Goal: Transaction & Acquisition: Subscribe to service/newsletter

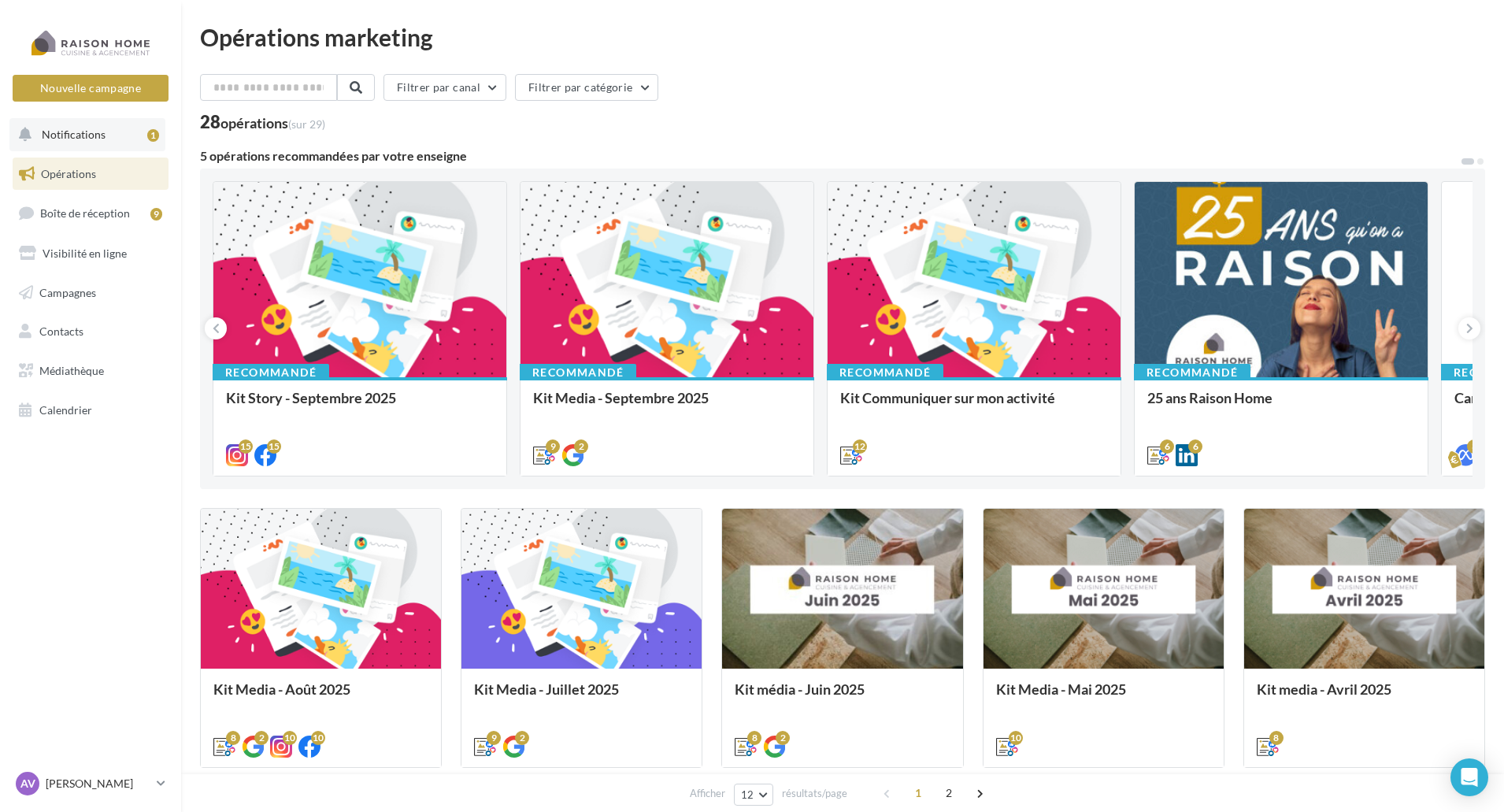
click at [103, 134] on span "Notifications" at bounding box center [73, 134] width 64 height 14
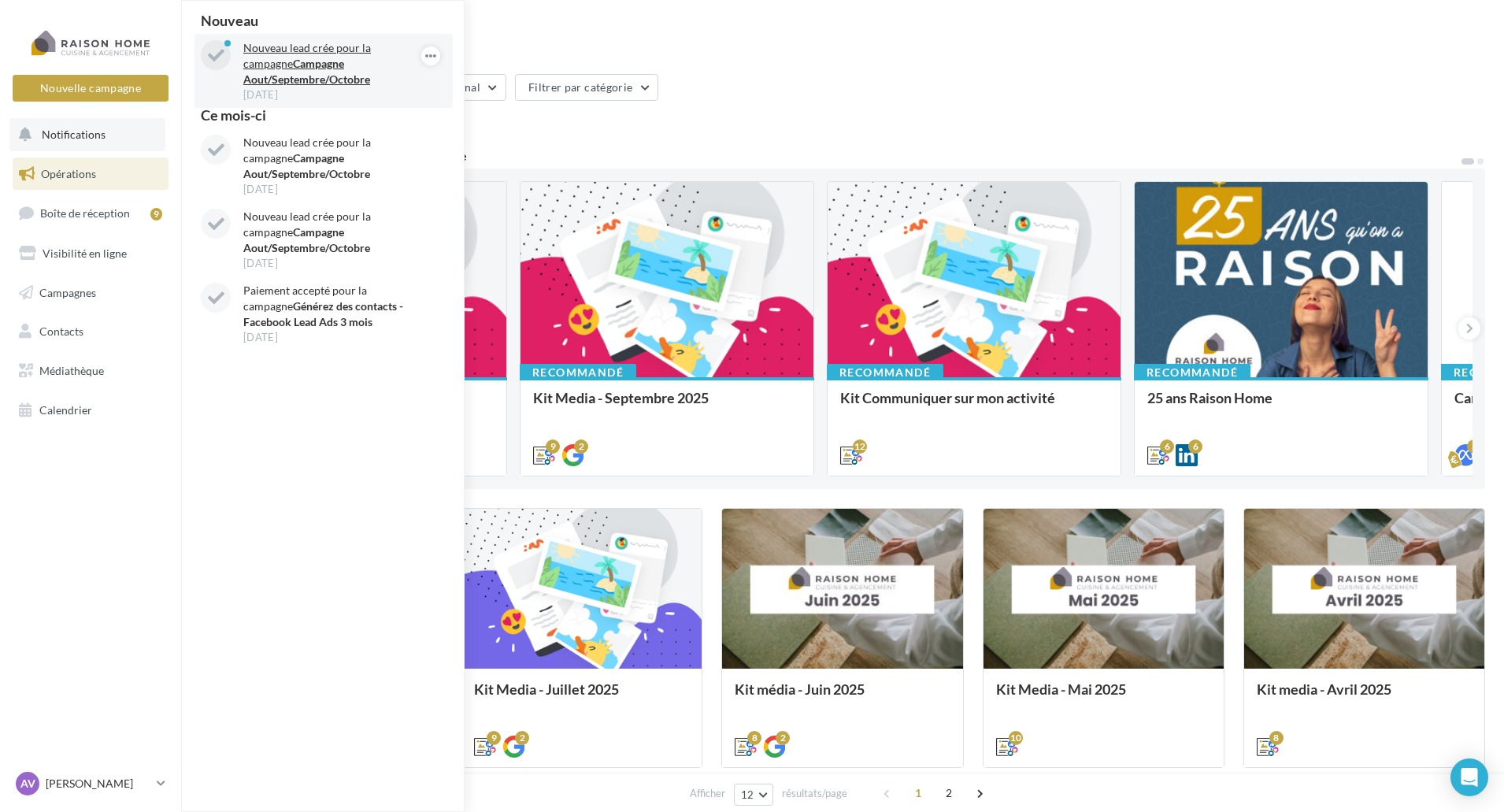
click at [269, 86] on p "Nouveau lead crée pour la campagne Campagne Aout/Septembre/Octobre" at bounding box center [335, 64] width 183 height 47
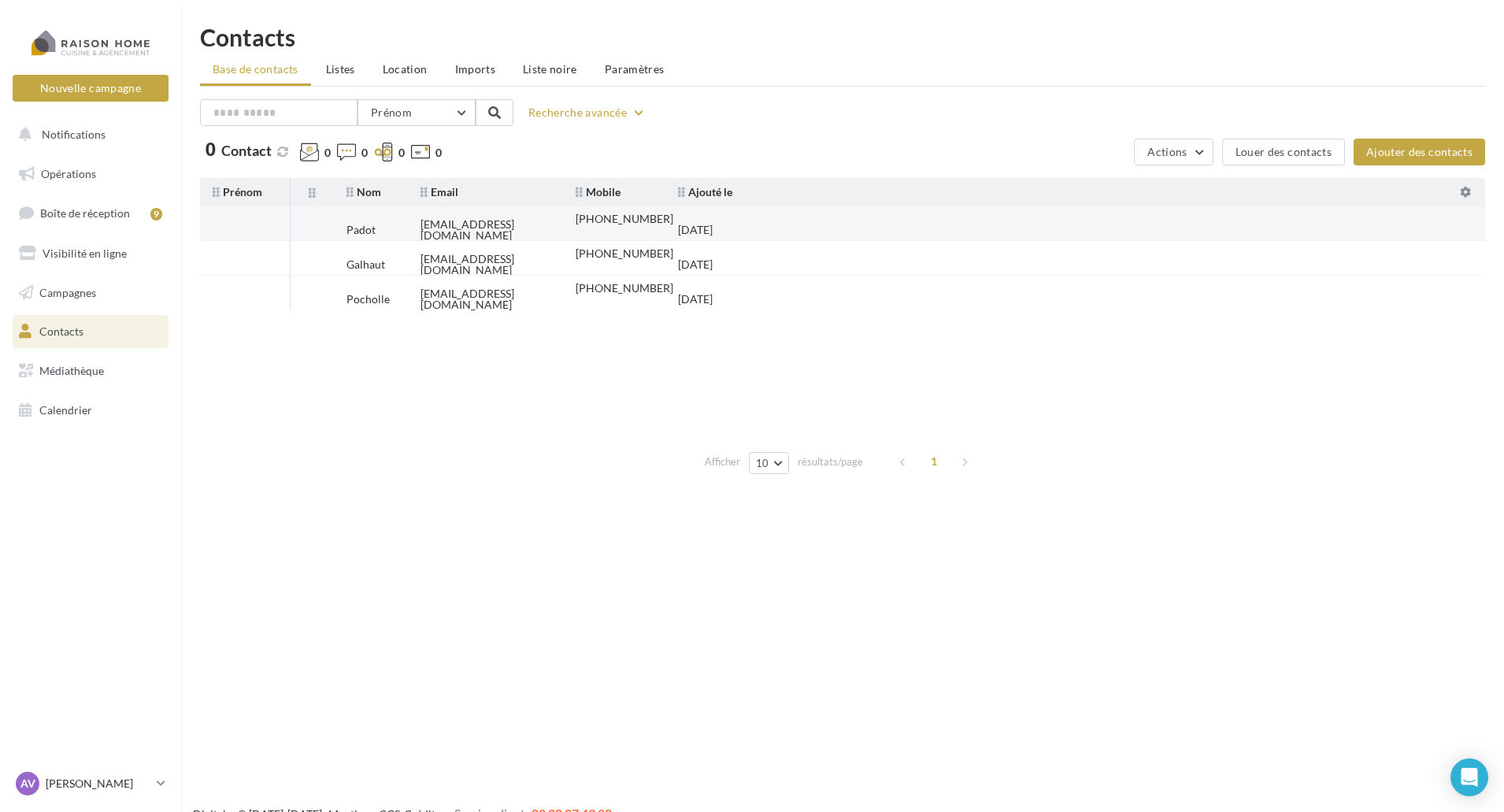
click at [809, 234] on tr "Padot padotfrederick@gmail.com +33616678705 09/09/2025" at bounding box center [849, 224] width 1298 height 35
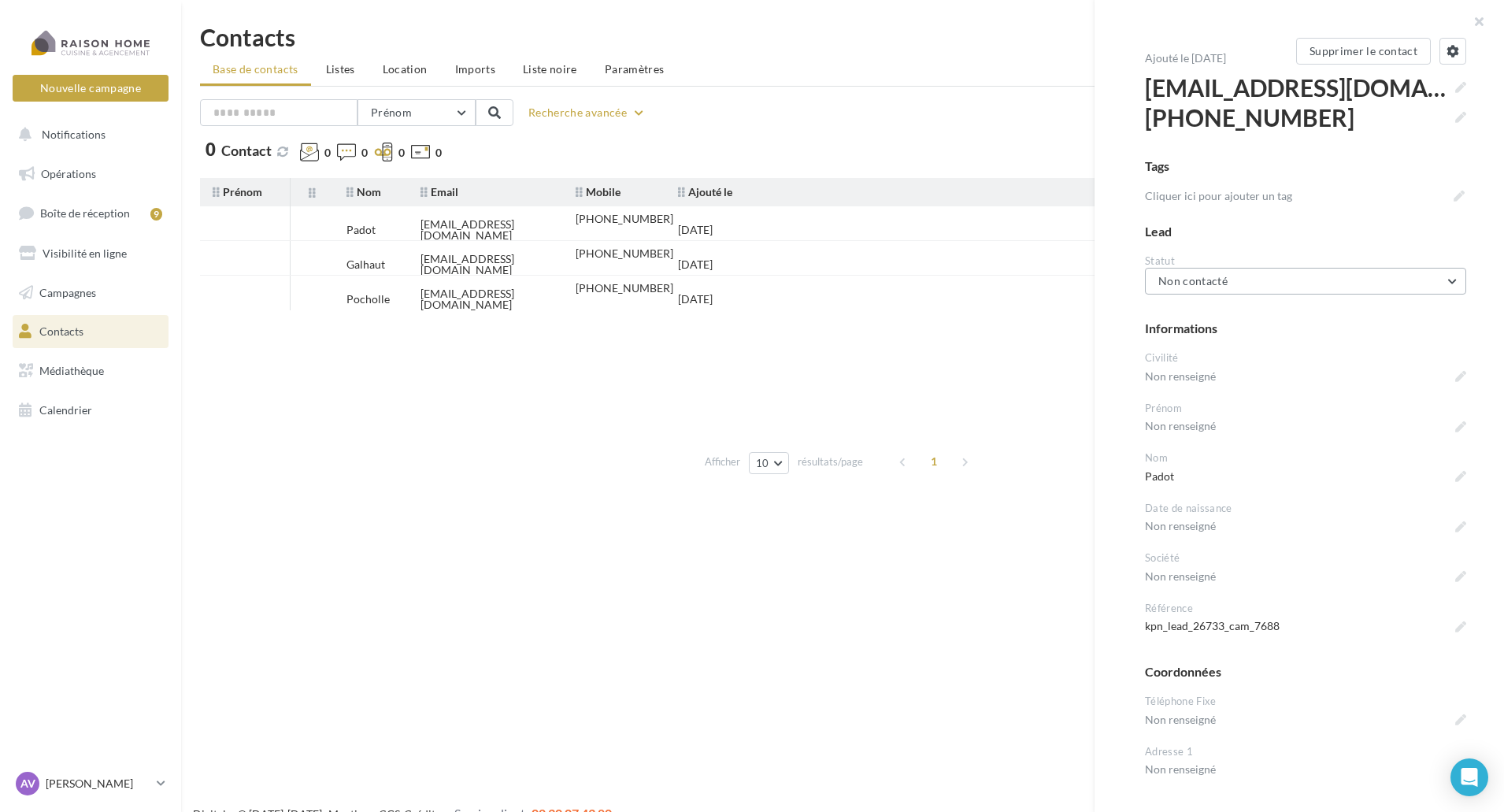
click at [1188, 275] on span "Non contacté" at bounding box center [1193, 281] width 69 height 14
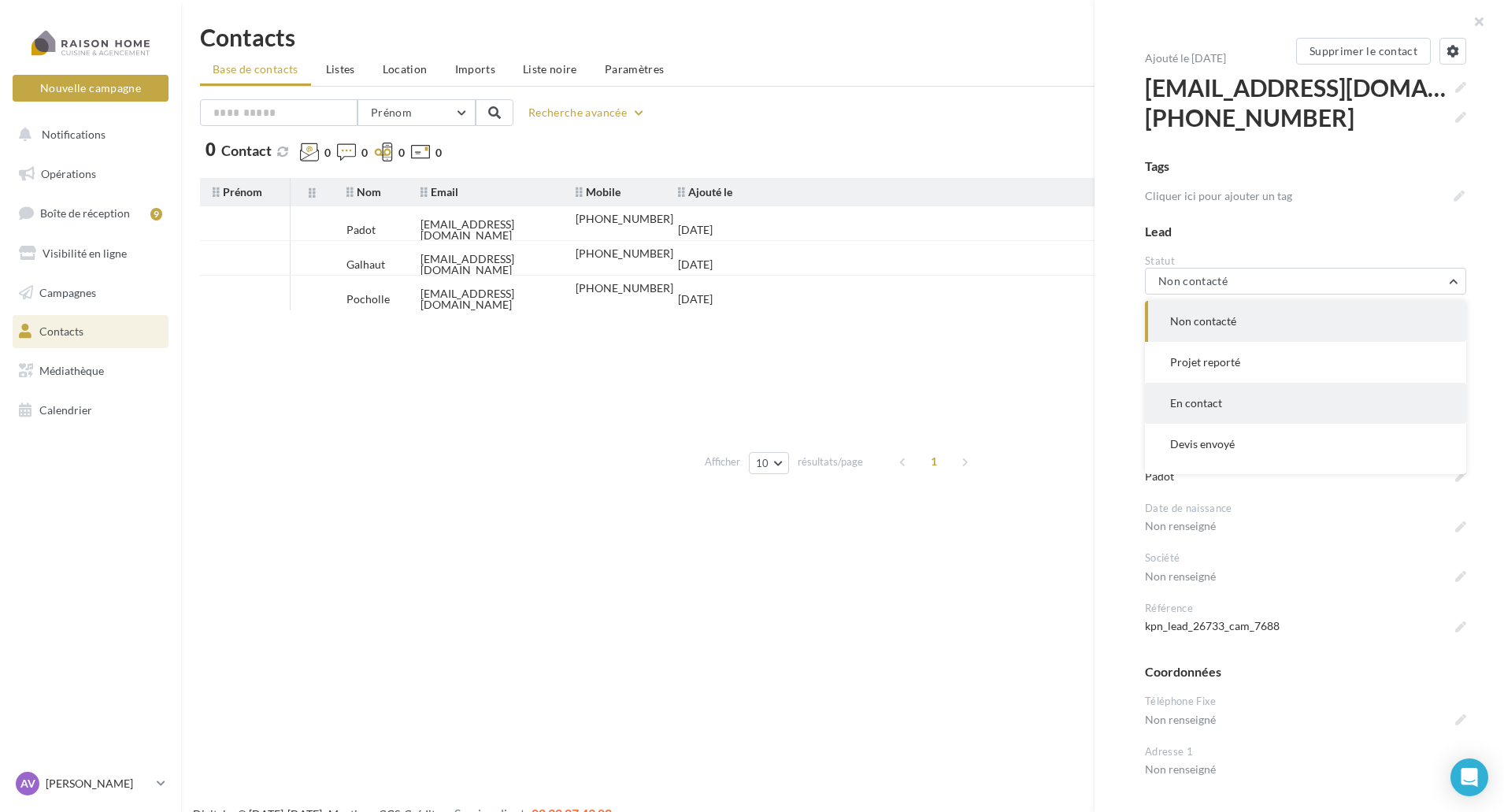
click at [1206, 412] on button "En contact" at bounding box center [1306, 403] width 321 height 41
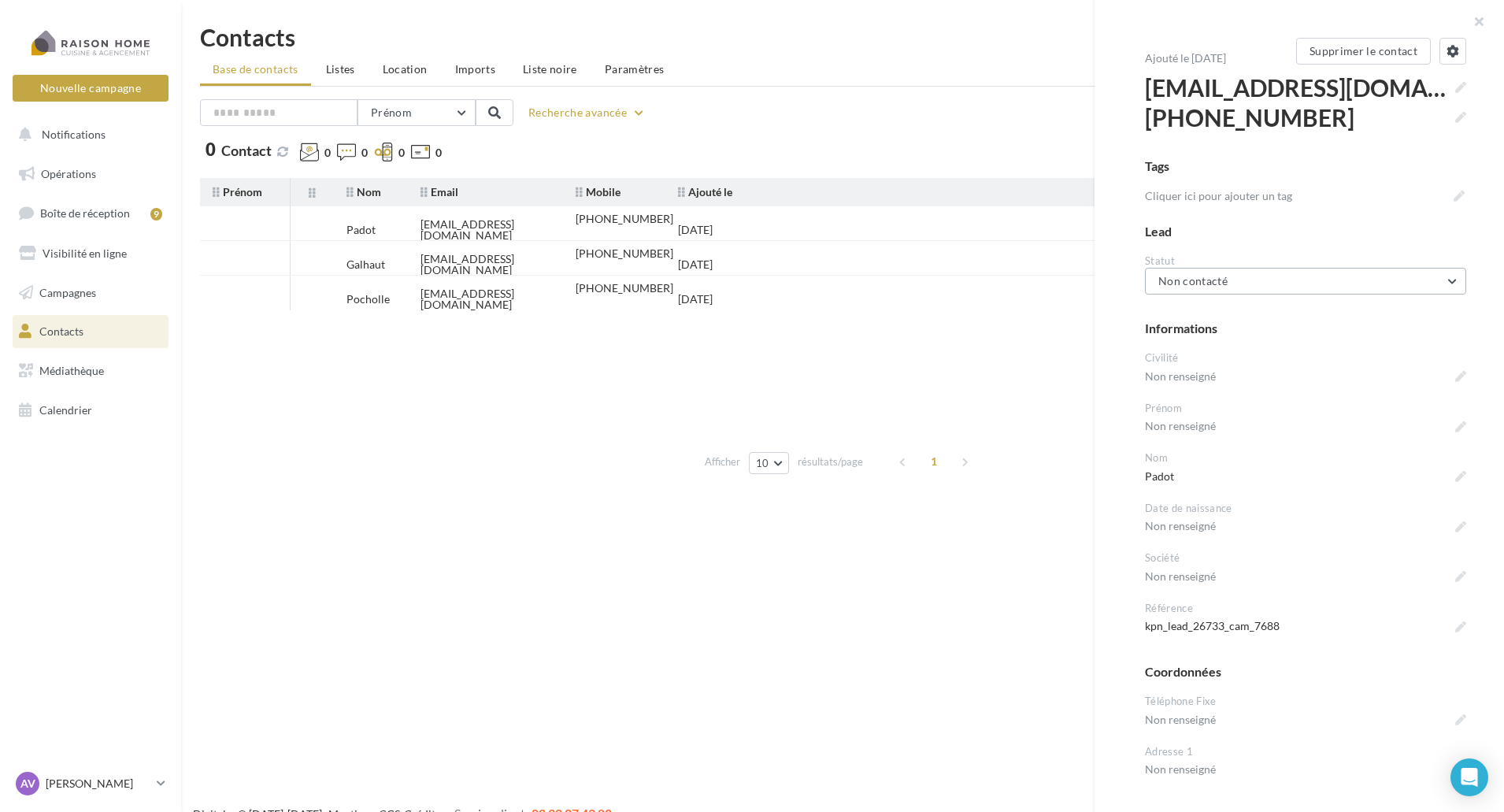
click at [1218, 281] on span "Non contacté" at bounding box center [1193, 281] width 69 height 14
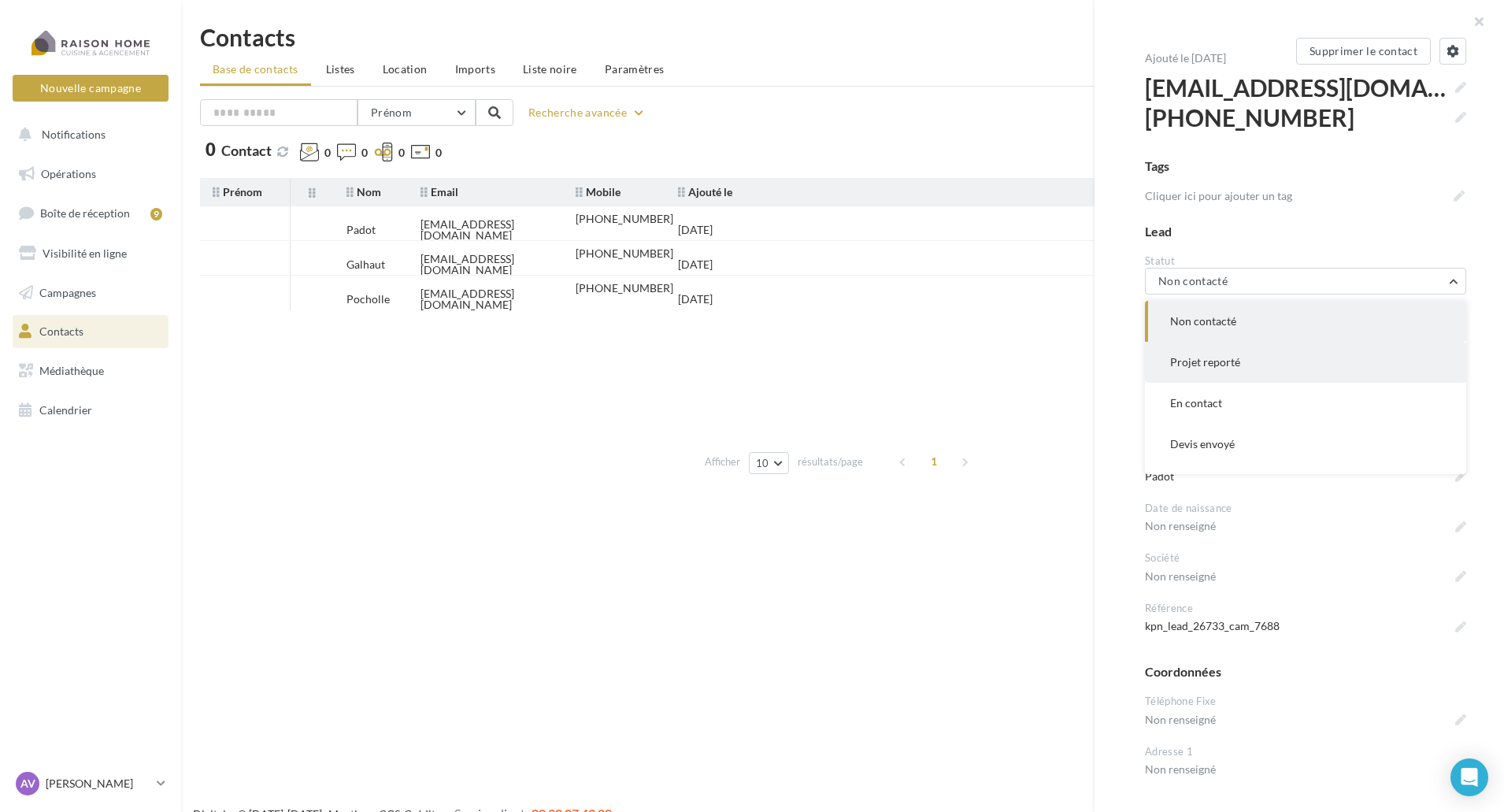
click at [1209, 365] on span "Projet reporté" at bounding box center [1205, 362] width 70 height 14
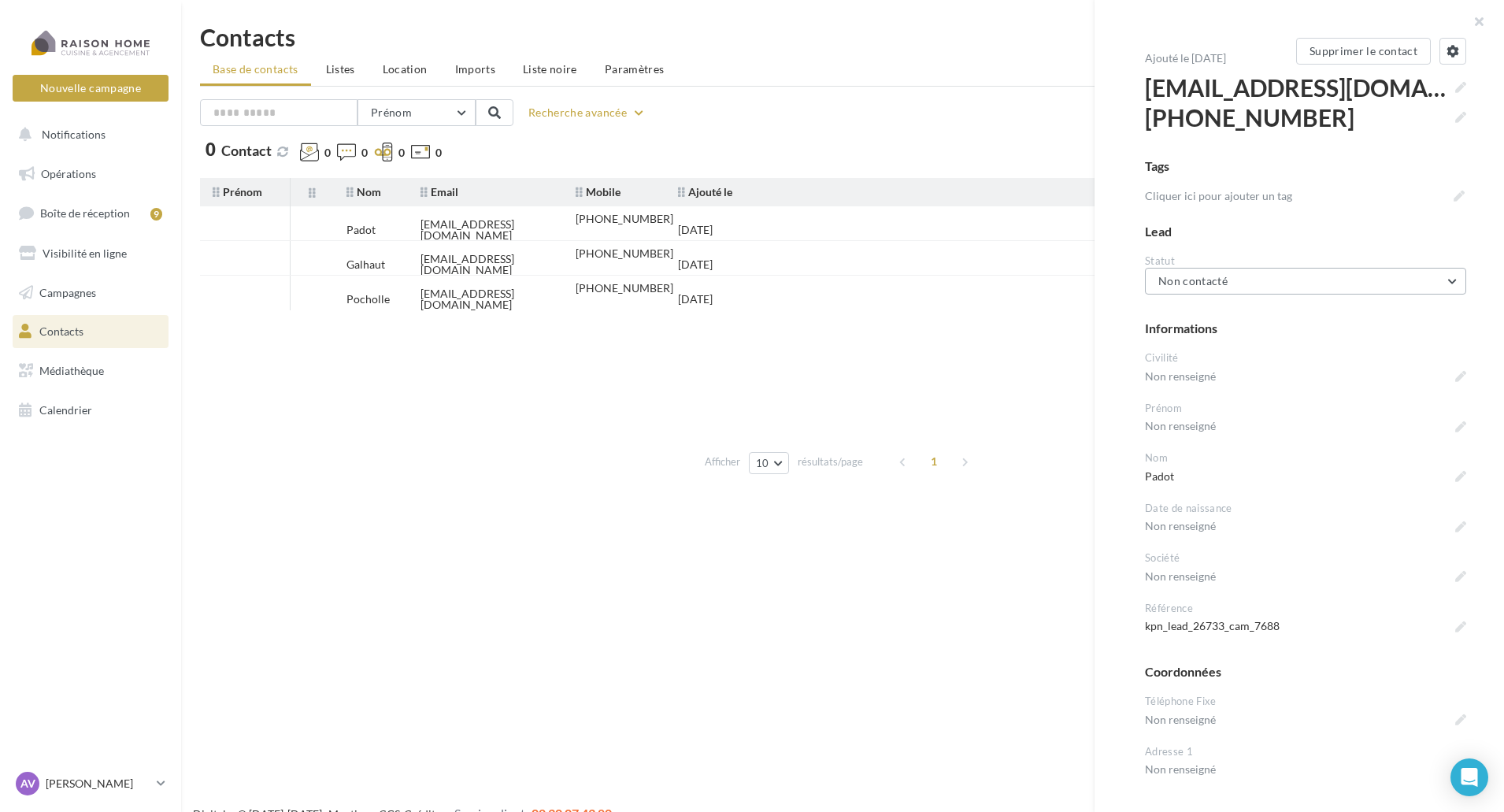
click at [1216, 281] on span "Non contacté" at bounding box center [1193, 281] width 69 height 14
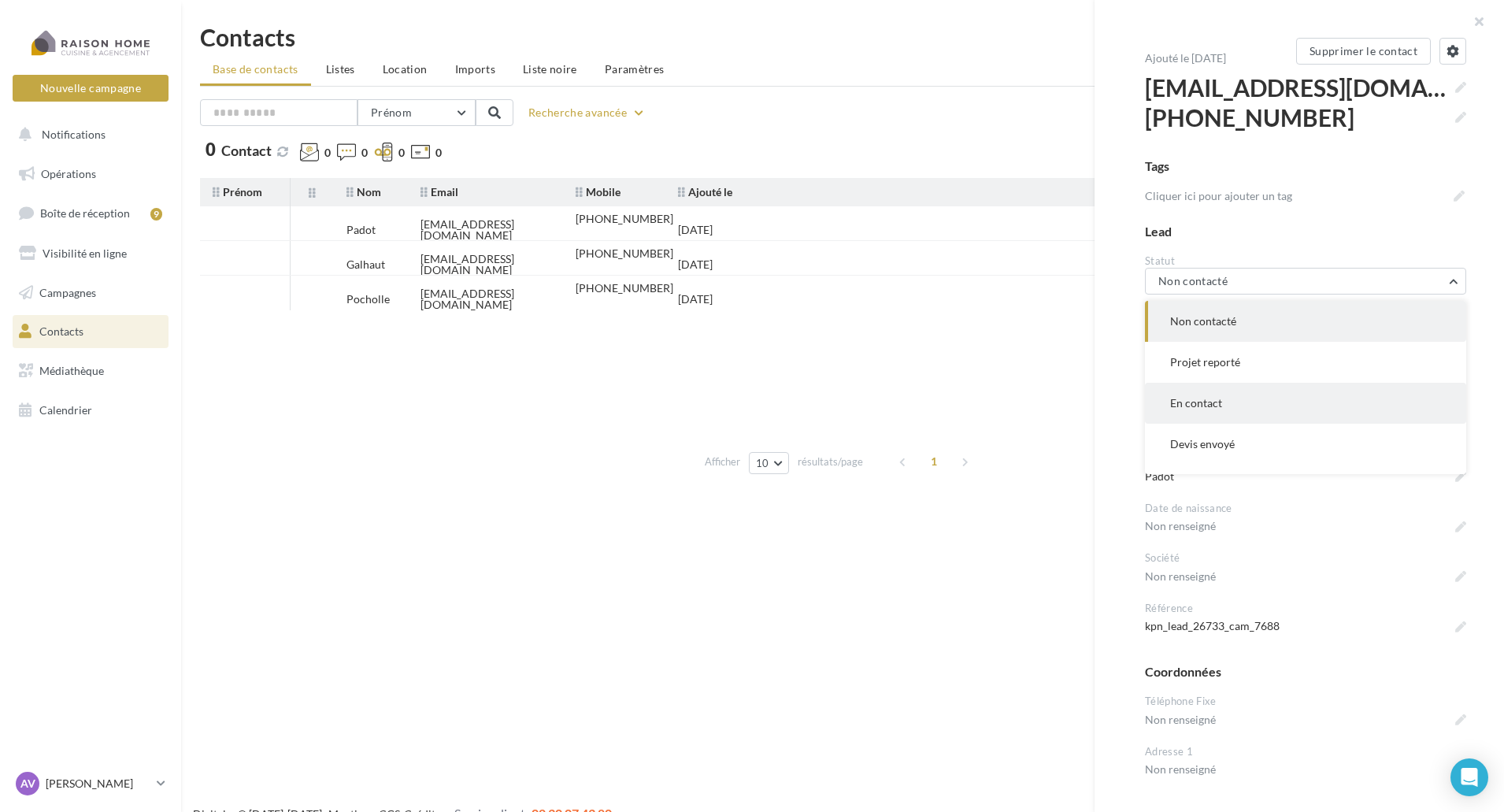
click at [1204, 406] on span "En contact" at bounding box center [1196, 402] width 52 height 14
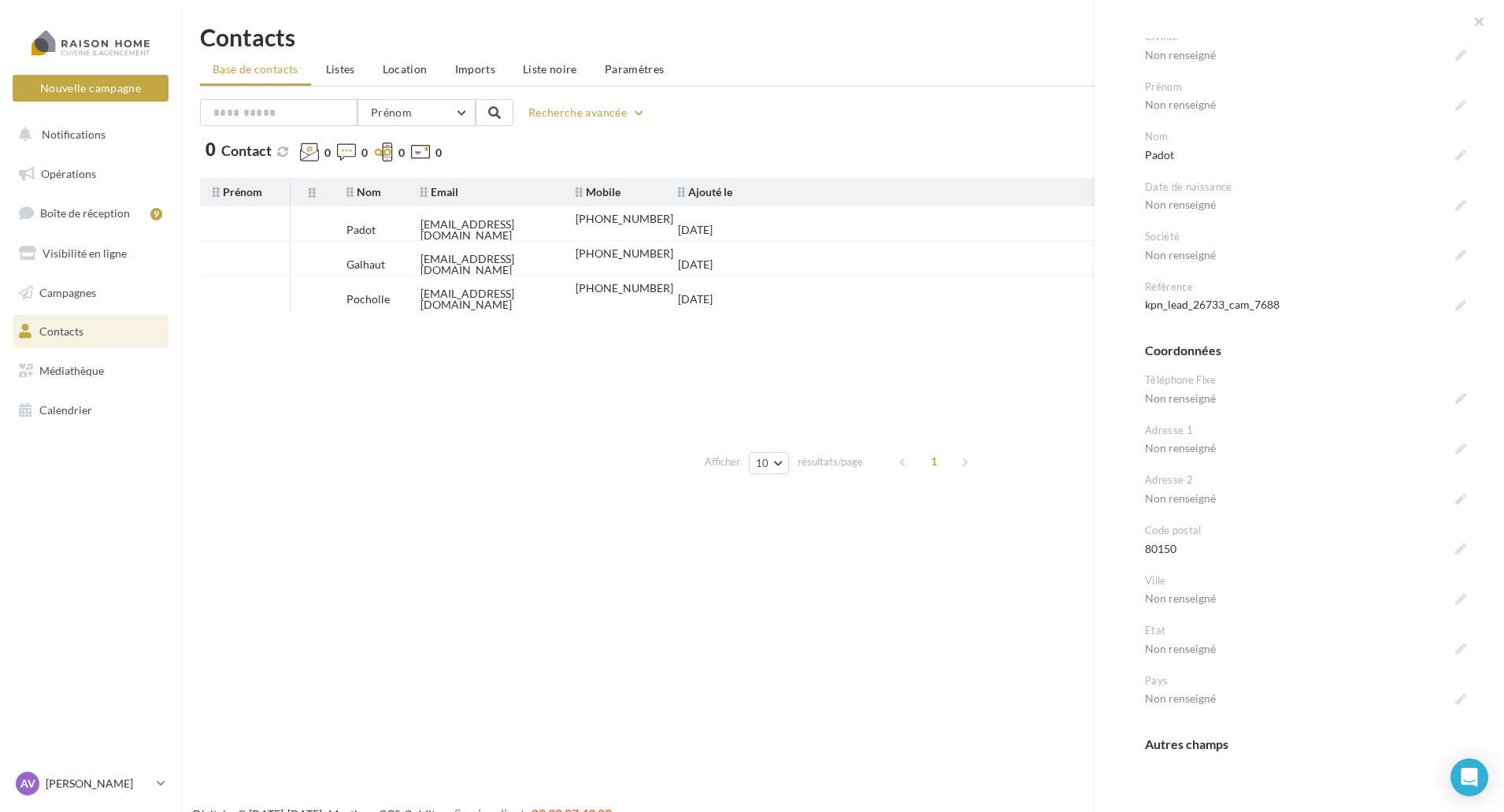
drag, startPoint x: 239, startPoint y: 219, endPoint x: 214, endPoint y: 335, distance: 118.7
click at [214, 335] on tbody "Padot padotfrederick@gmail.com +33616678705 09/09/2025 Galhaut sylvinlou@hotmai…" at bounding box center [842, 325] width 1285 height 236
click at [345, 70] on span "Listes" at bounding box center [340, 68] width 30 height 14
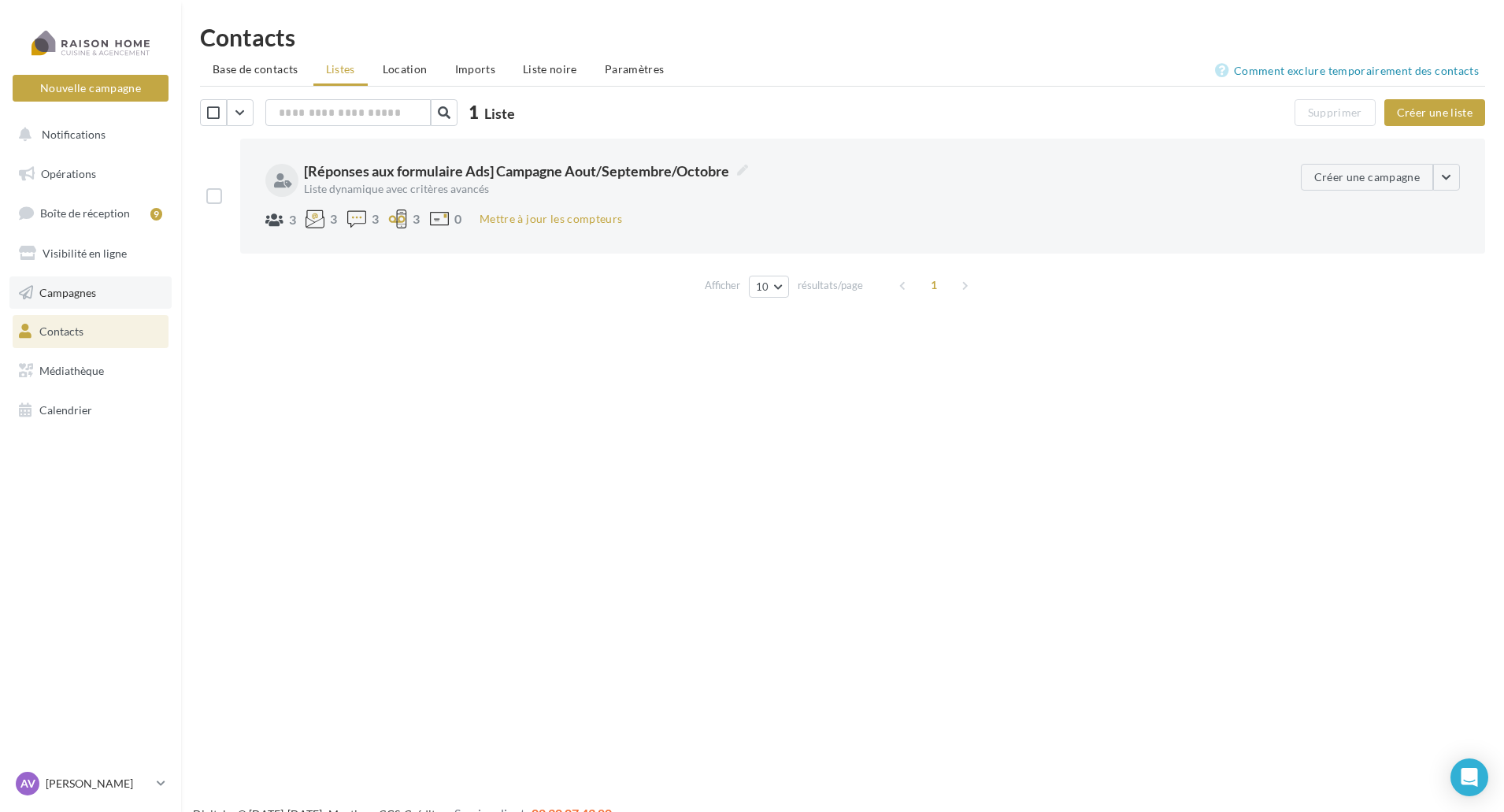
click at [79, 298] on span "Campagnes" at bounding box center [67, 292] width 56 height 14
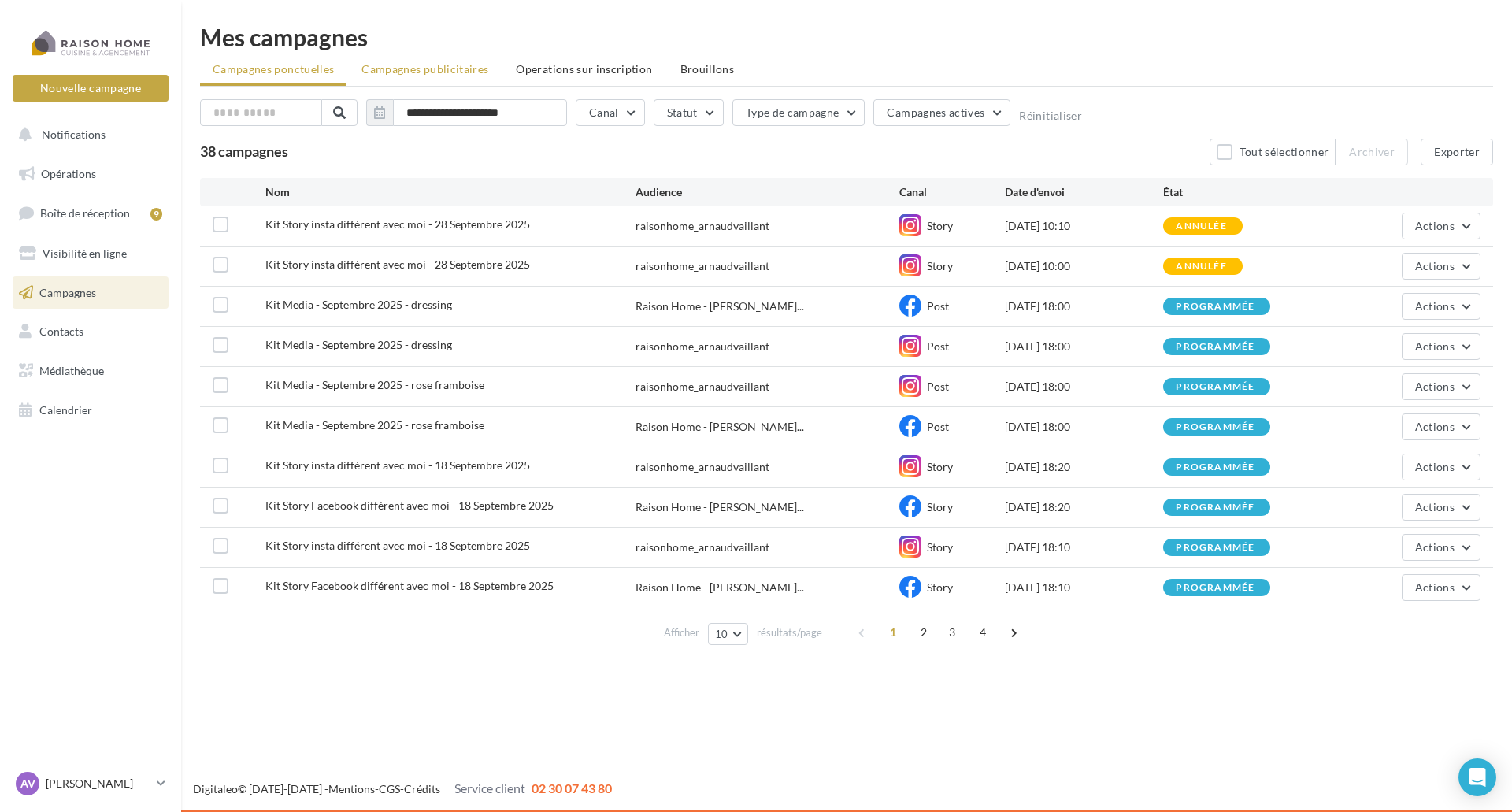
click at [427, 72] on span "Campagnes publicitaires" at bounding box center [424, 68] width 126 height 14
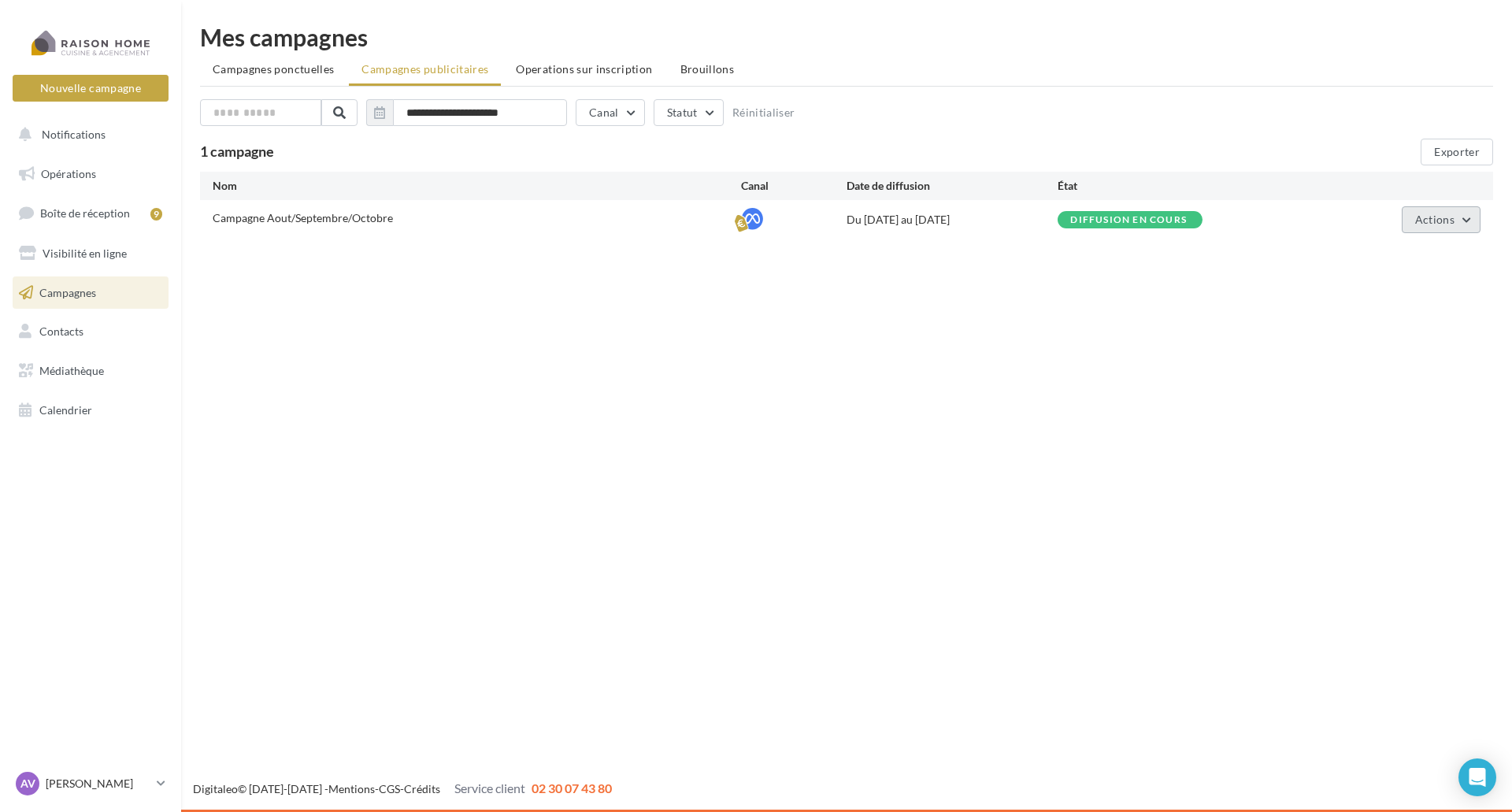
click at [1421, 223] on span "Actions" at bounding box center [1435, 219] width 40 height 14
click at [1427, 303] on button "Voir les résultats" at bounding box center [1401, 297] width 158 height 41
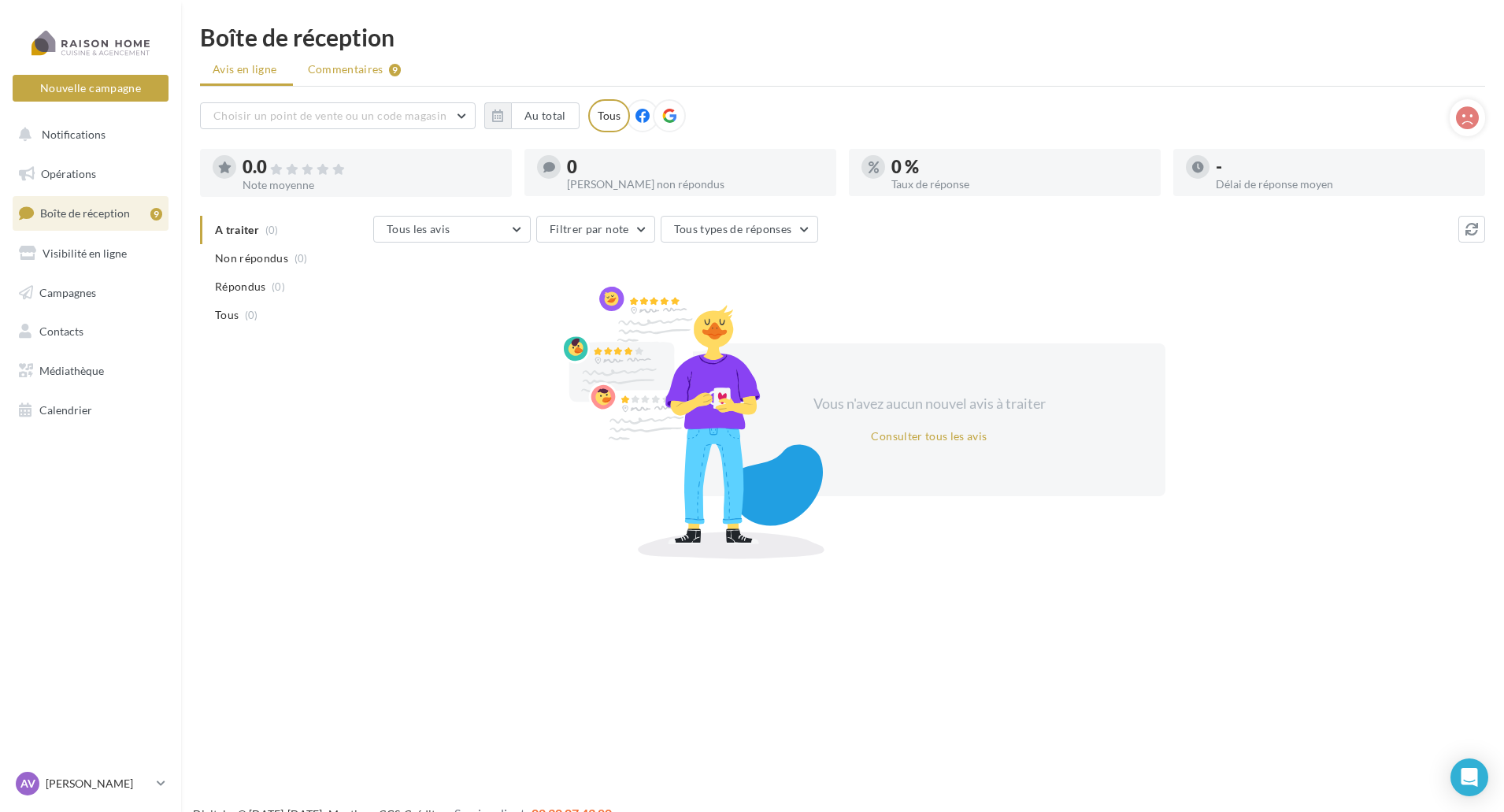
click at [364, 73] on span "Commentaires" at bounding box center [346, 69] width 76 height 16
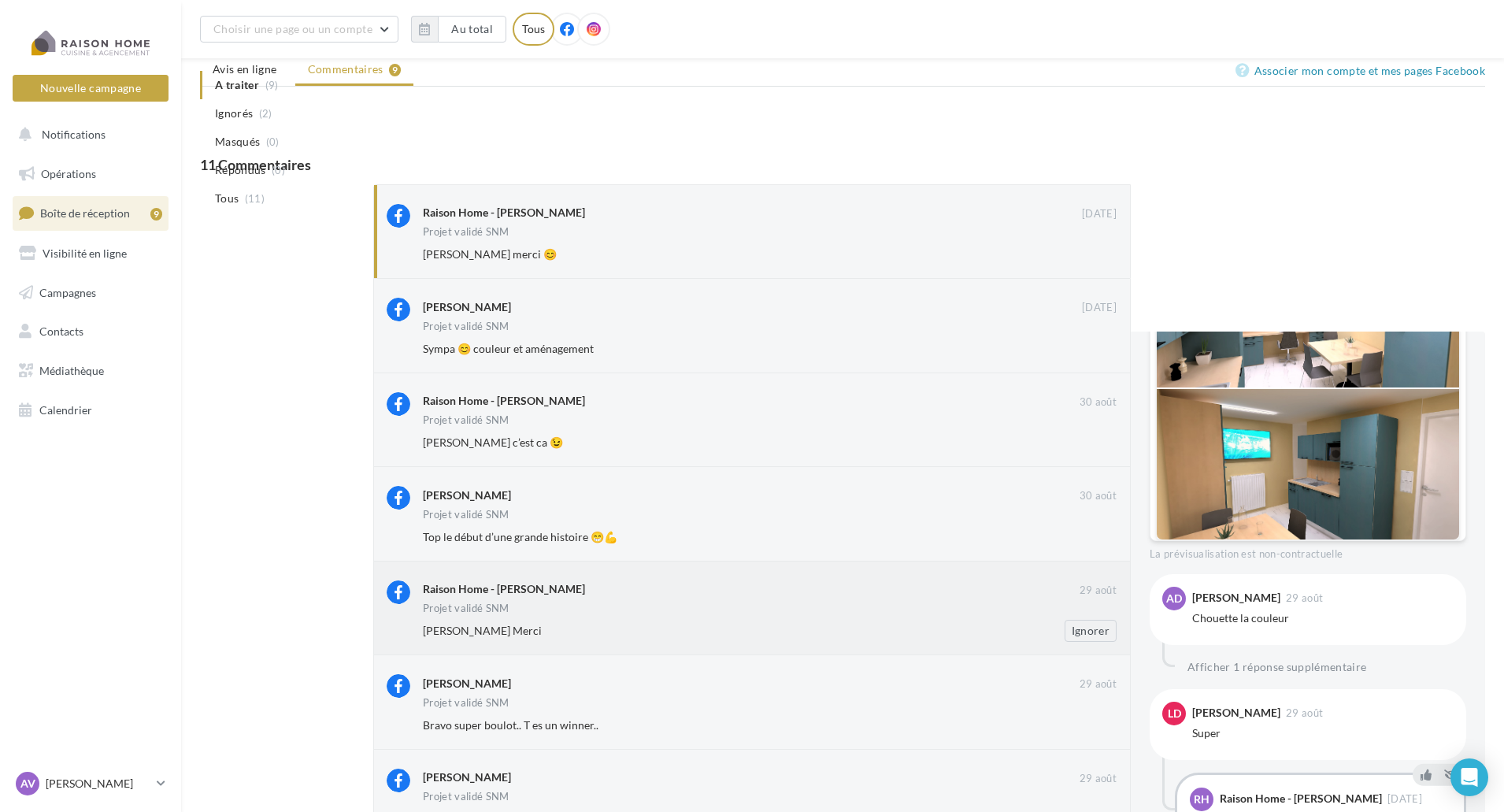
scroll to position [590, 0]
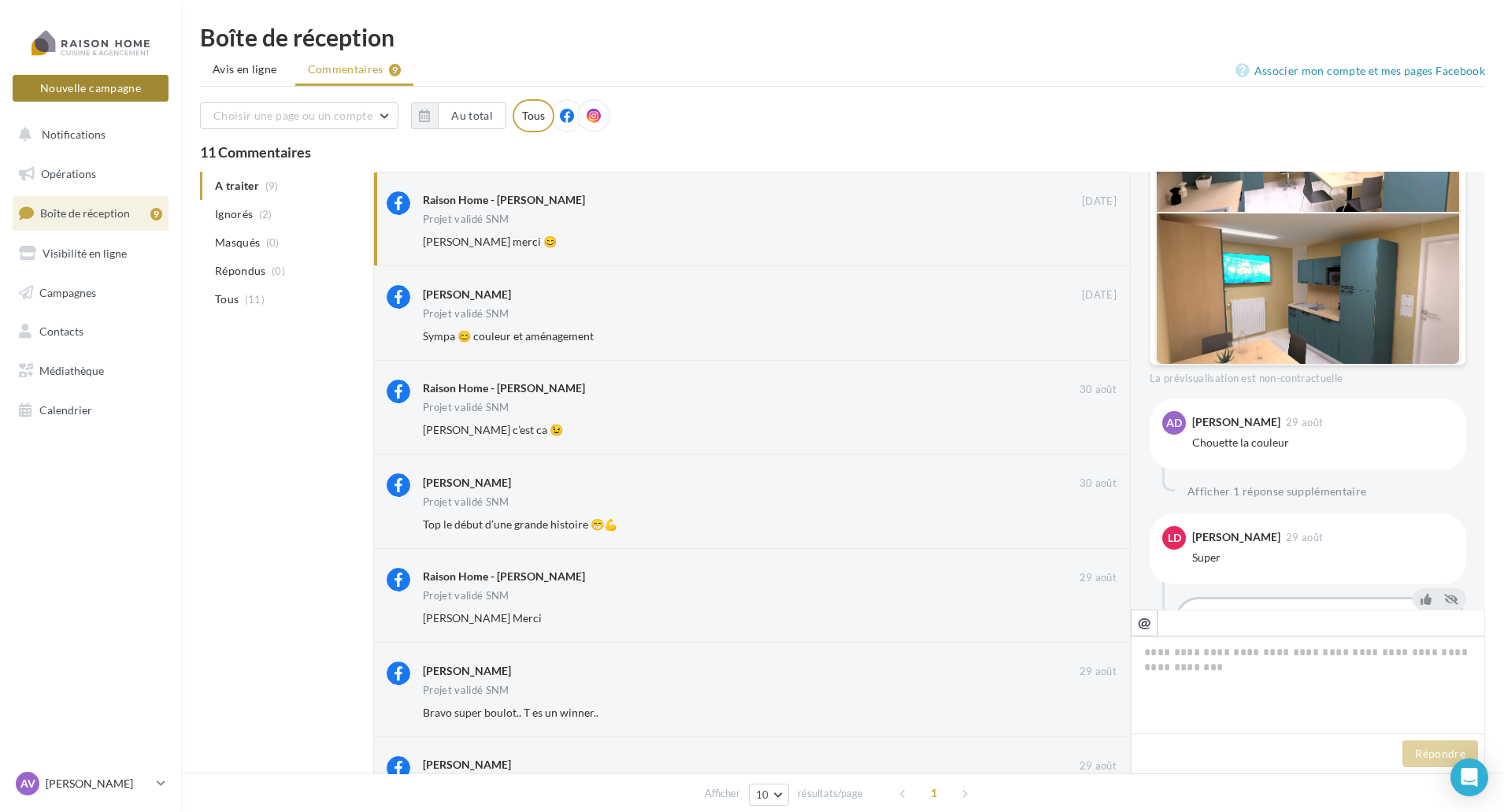
click at [97, 93] on button "Nouvelle campagne" at bounding box center [90, 88] width 156 height 27
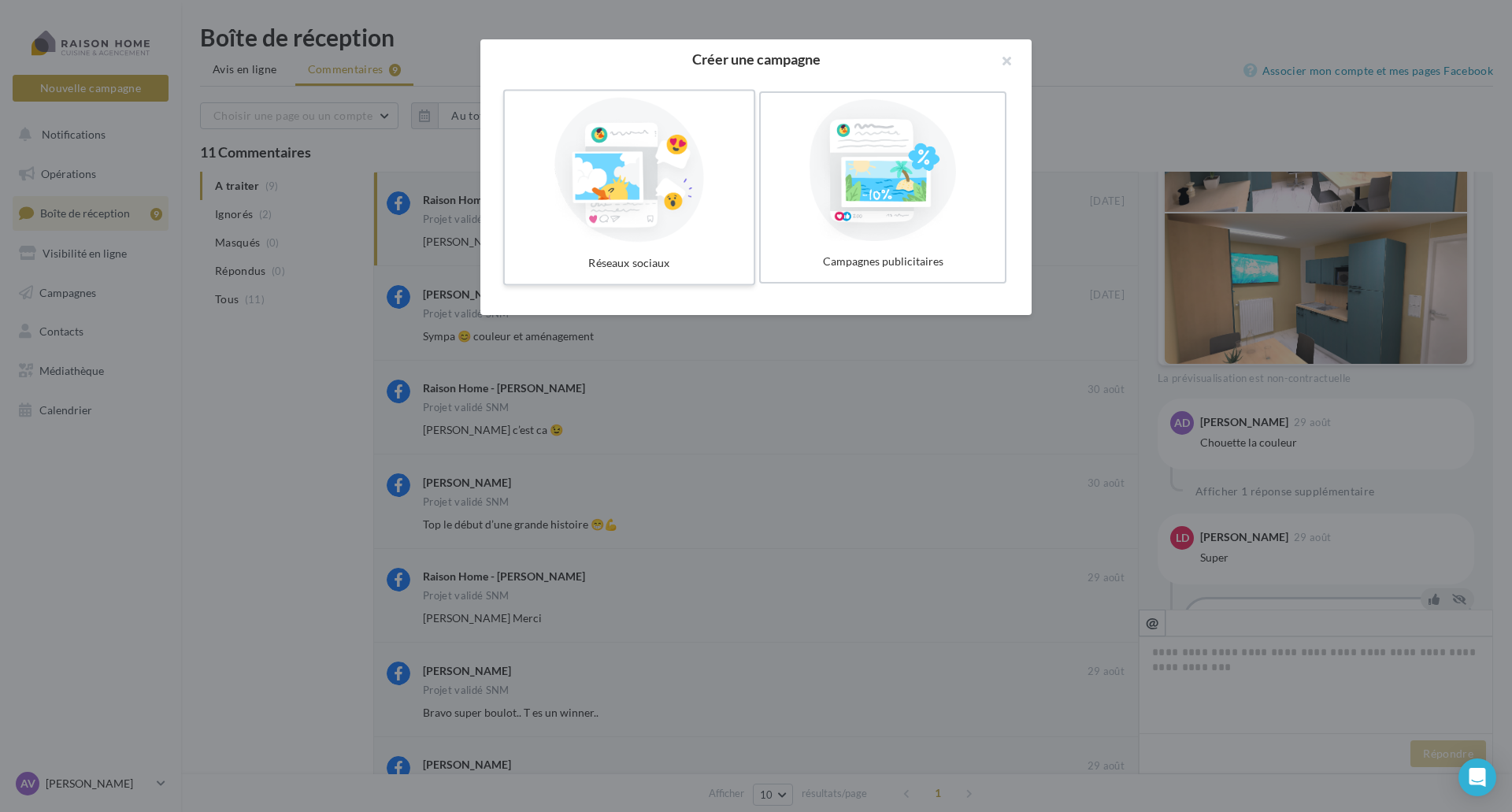
click at [649, 208] on div at bounding box center [629, 170] width 236 height 145
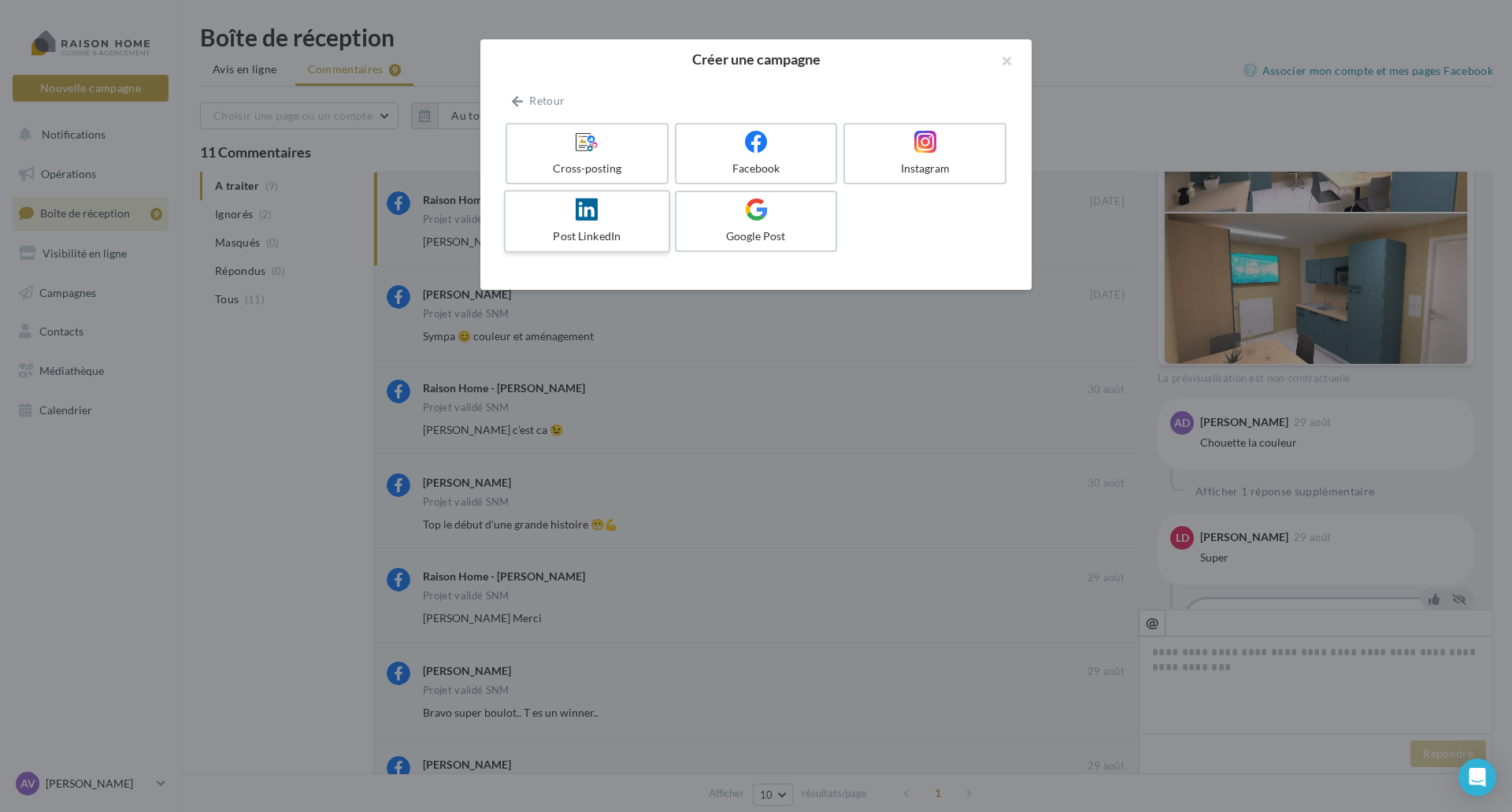
click at [586, 212] on icon at bounding box center [587, 209] width 23 height 23
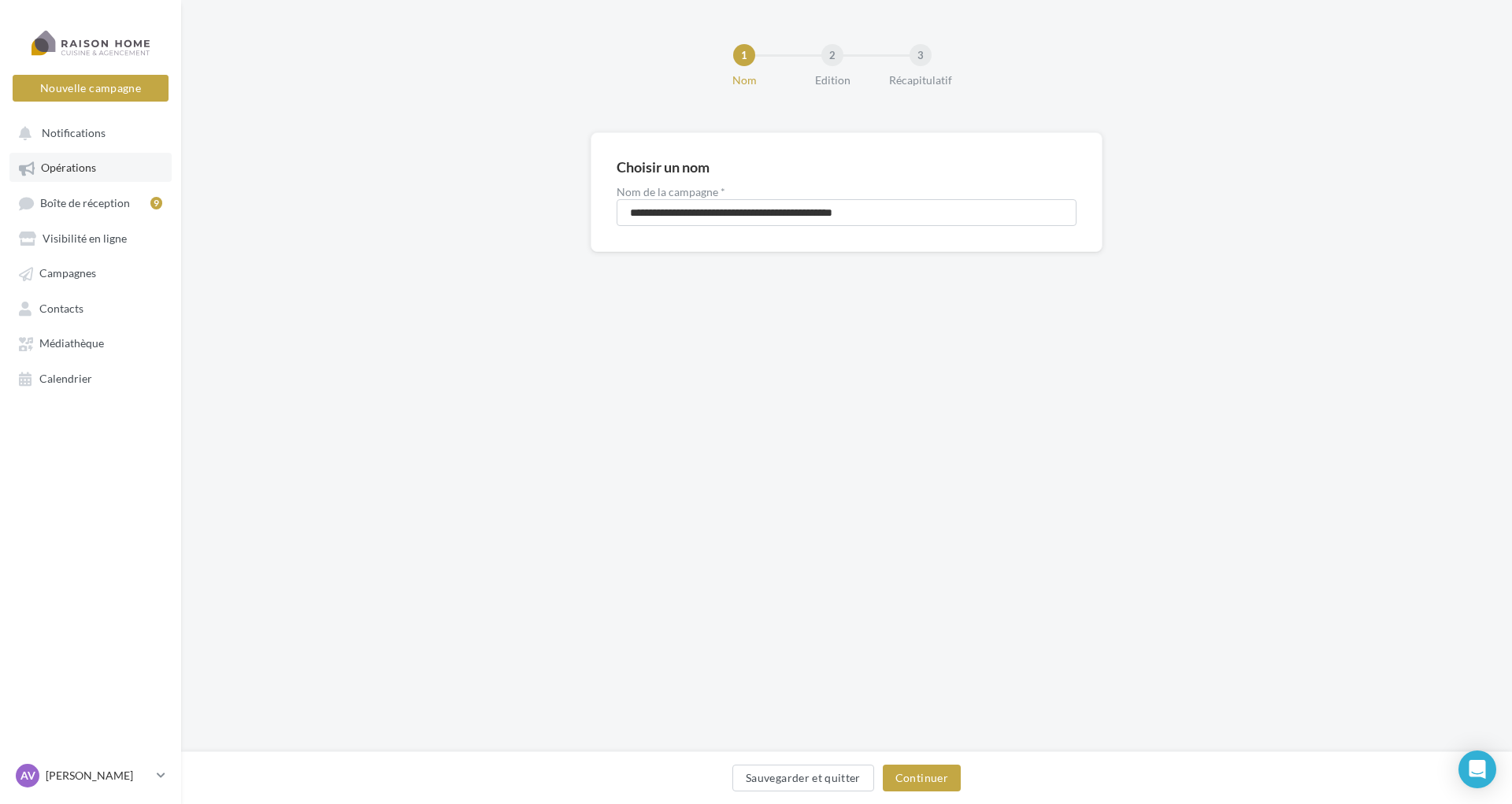
click at [94, 175] on link "Opérations" at bounding box center [90, 167] width 162 height 29
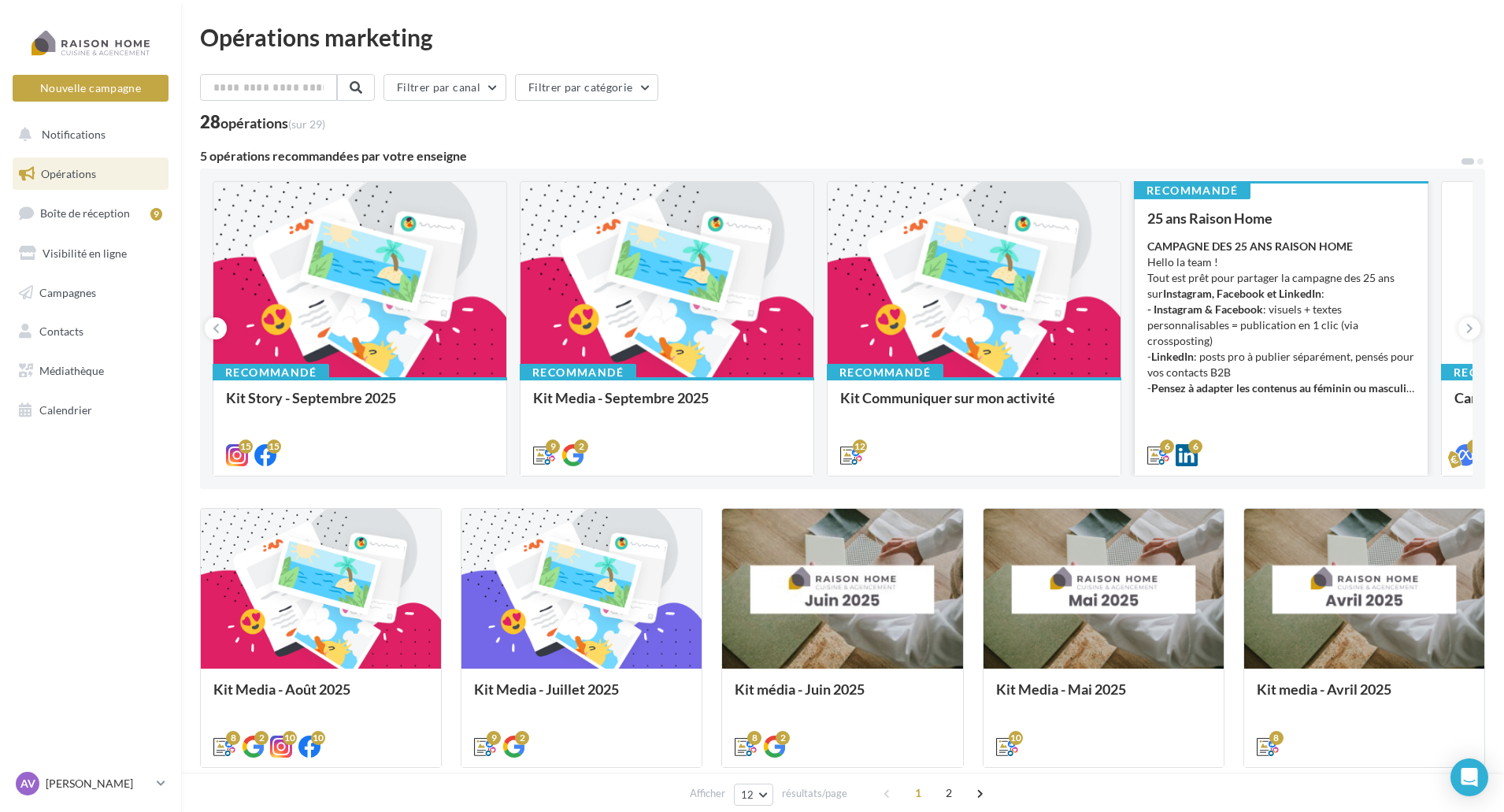
click at [1285, 424] on div "25 ans Raison Home CAMPAGNE DES 25 ANS RAISON HOME Hello la team ! Tout est prê…" at bounding box center [1282, 336] width 268 height 251
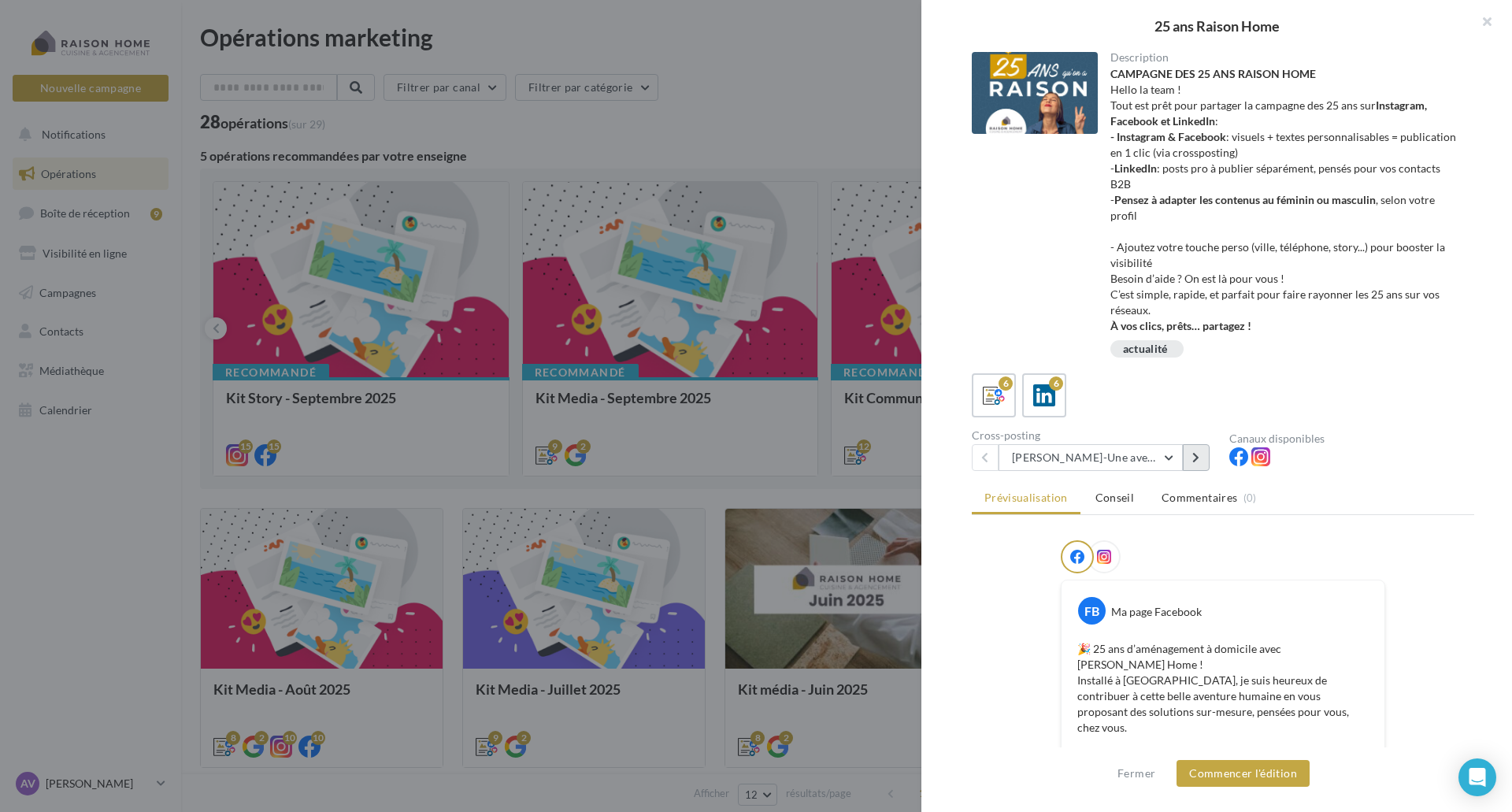
click at [1196, 459] on icon at bounding box center [1196, 458] width 7 height 11
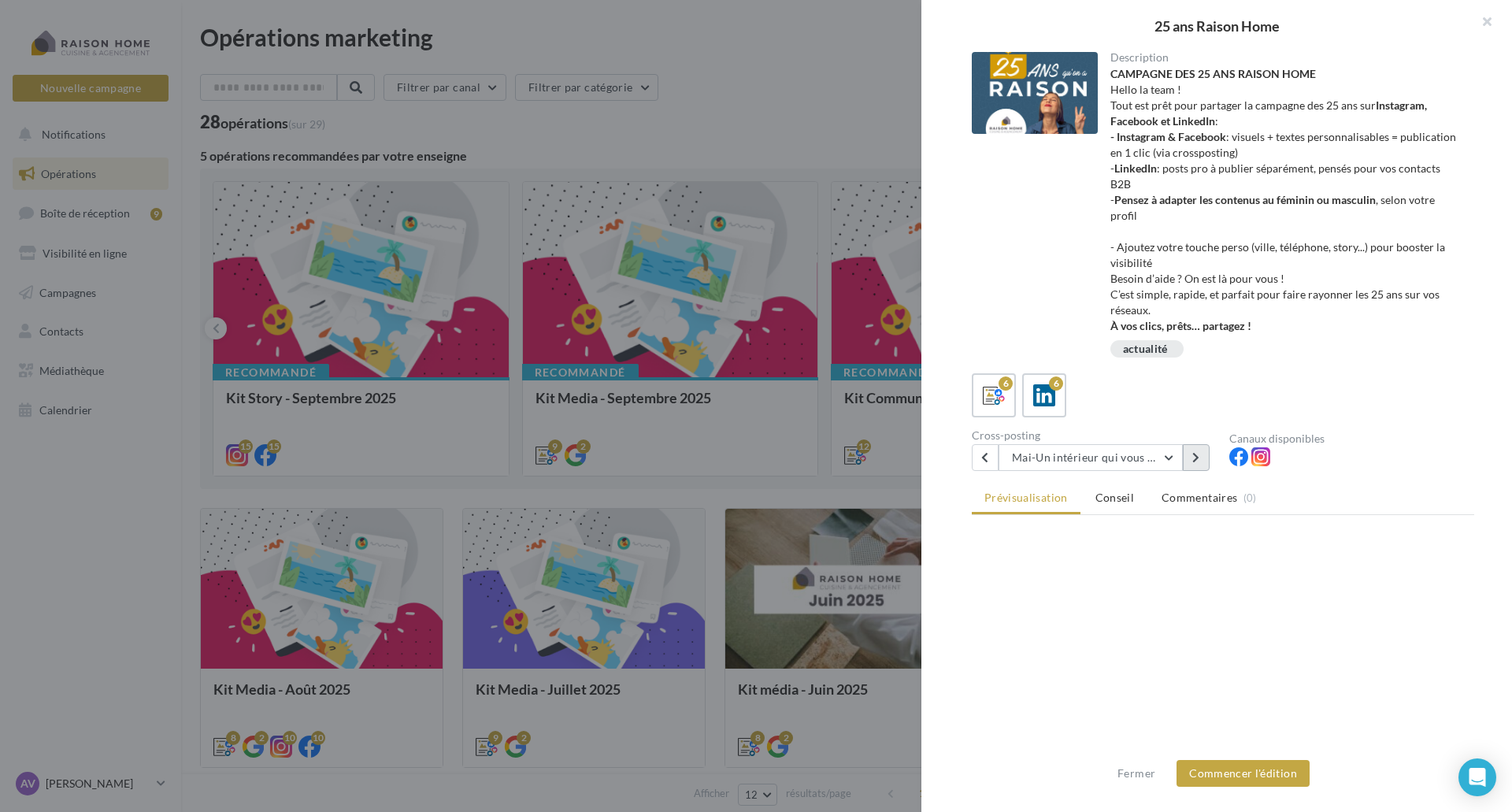
click at [1196, 459] on icon at bounding box center [1196, 458] width 7 height 11
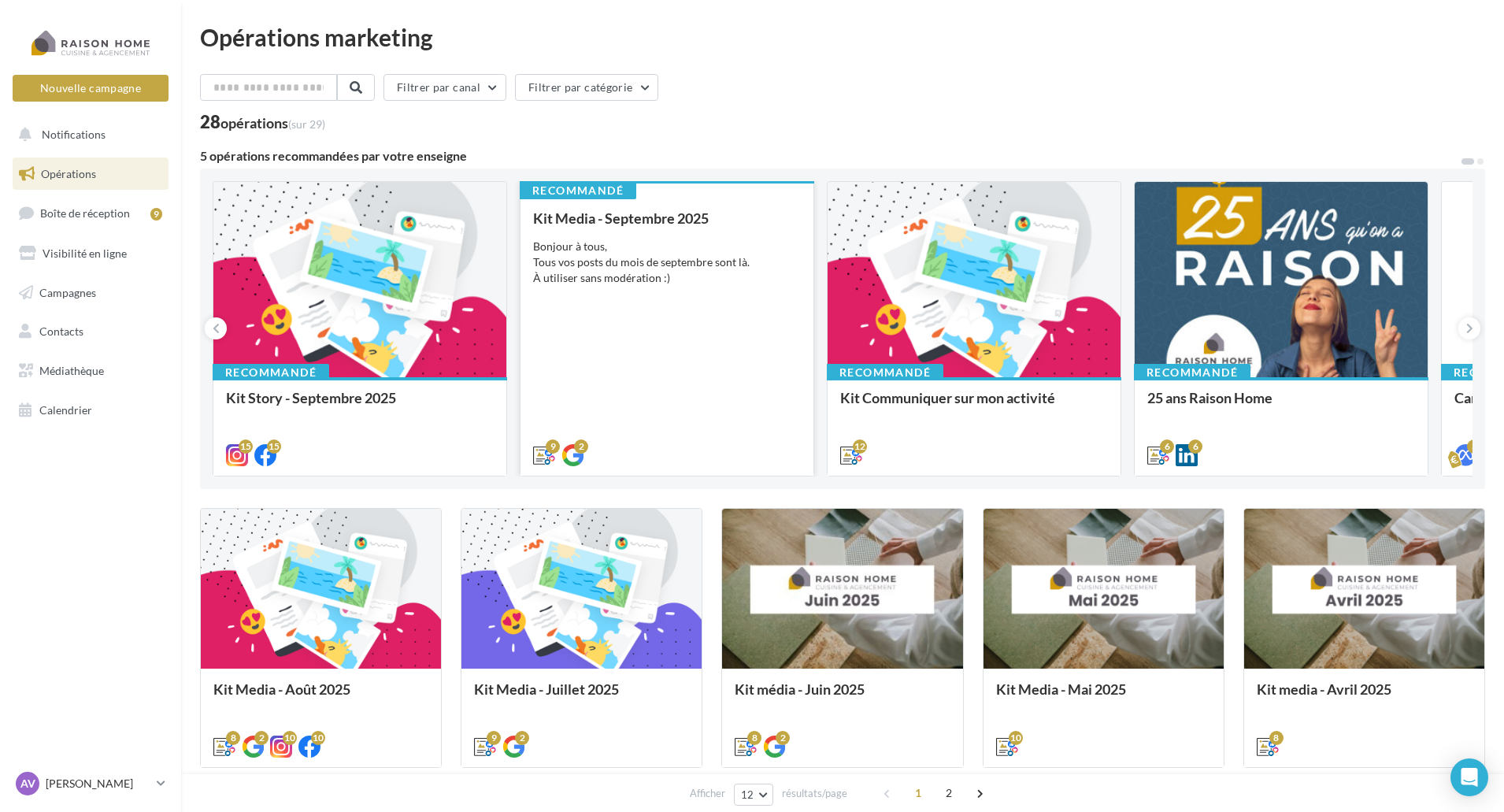
click at [743, 275] on div "Bonjour à tous, Tous vos posts du mois de septembre sont là. À utiliser sans mo…" at bounding box center [667, 262] width 268 height 47
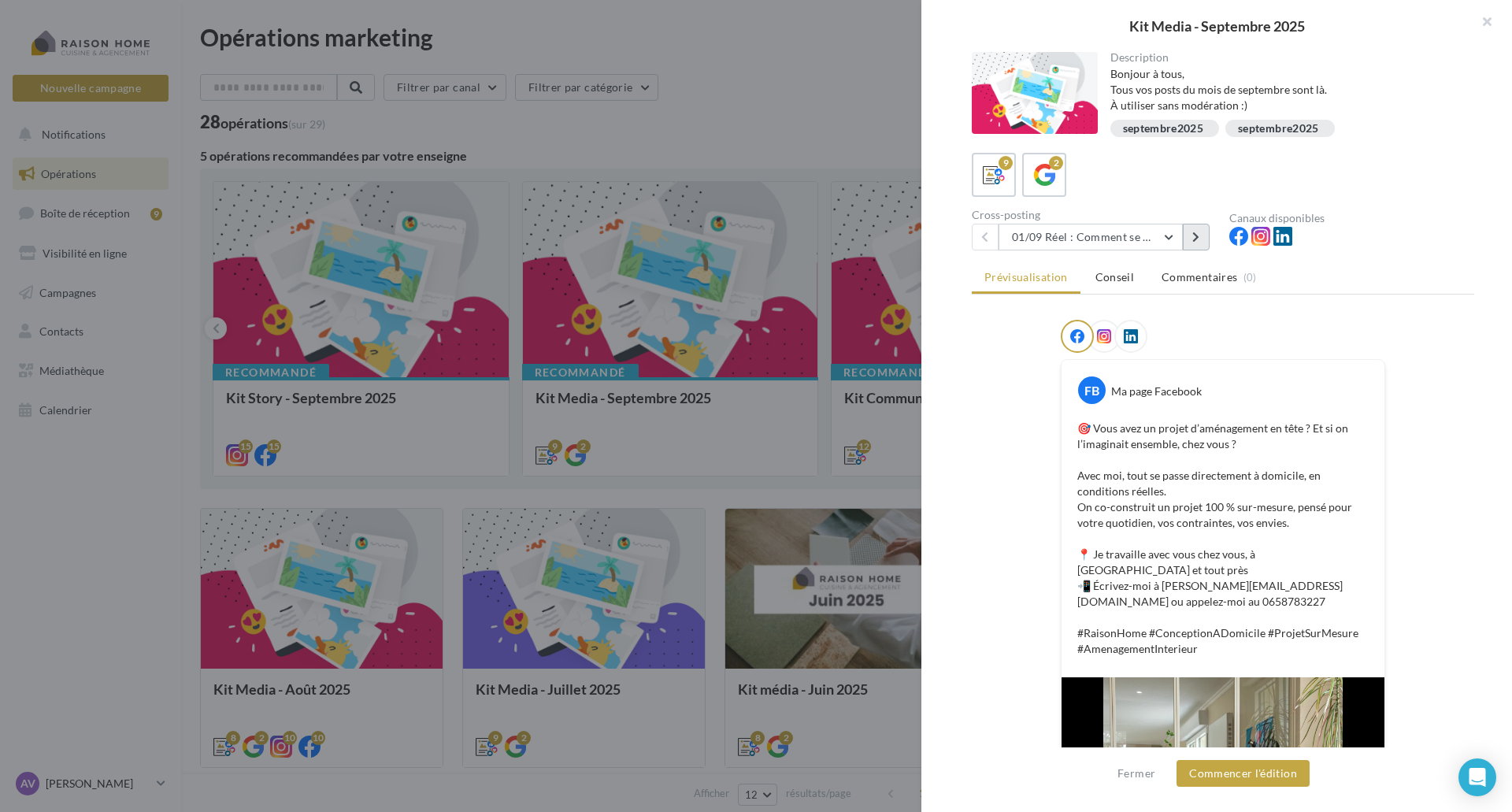
click at [1196, 245] on button at bounding box center [1196, 236] width 27 height 27
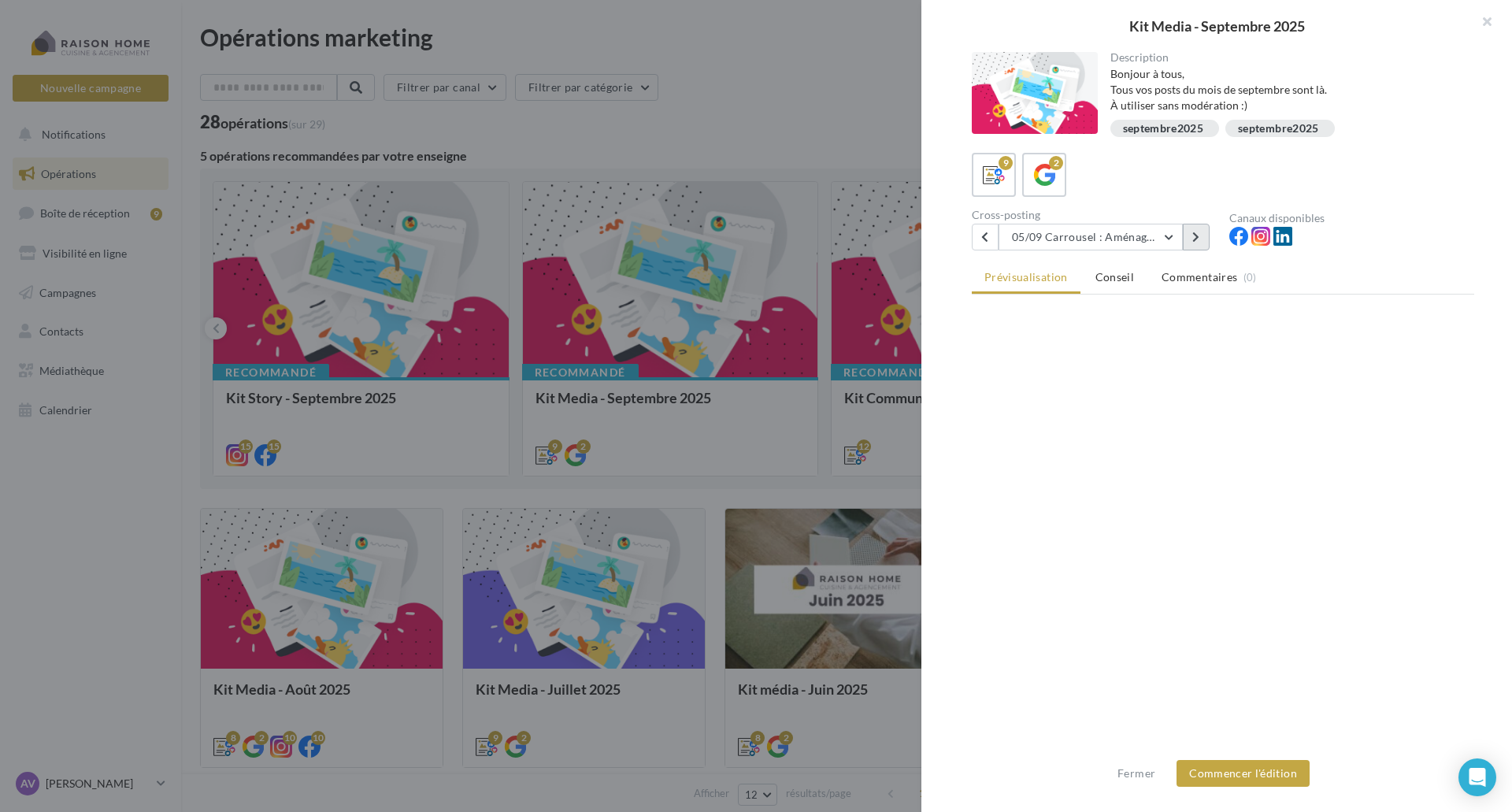
click at [1196, 245] on button at bounding box center [1196, 236] width 27 height 27
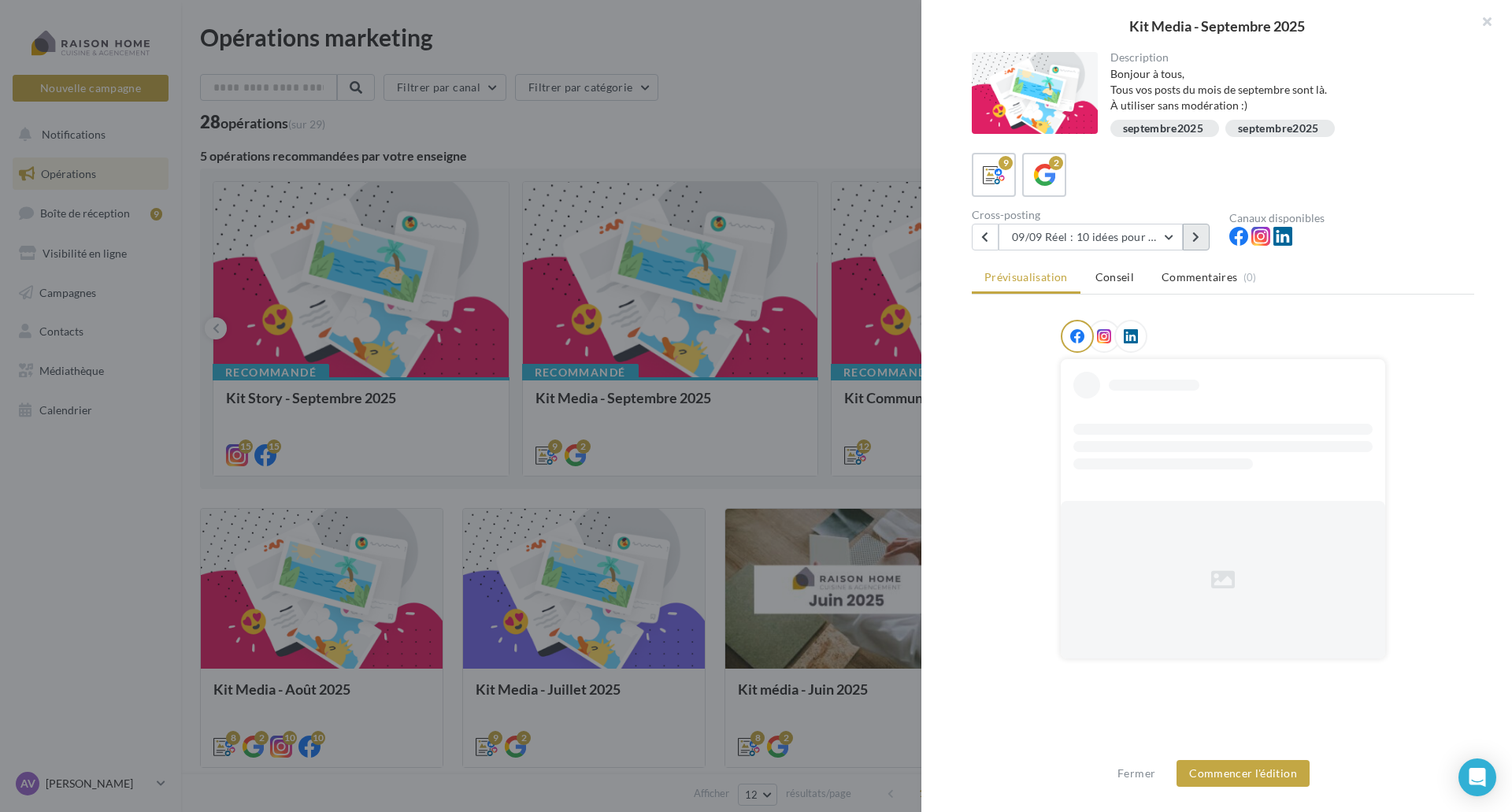
click at [1196, 245] on button at bounding box center [1196, 236] width 27 height 27
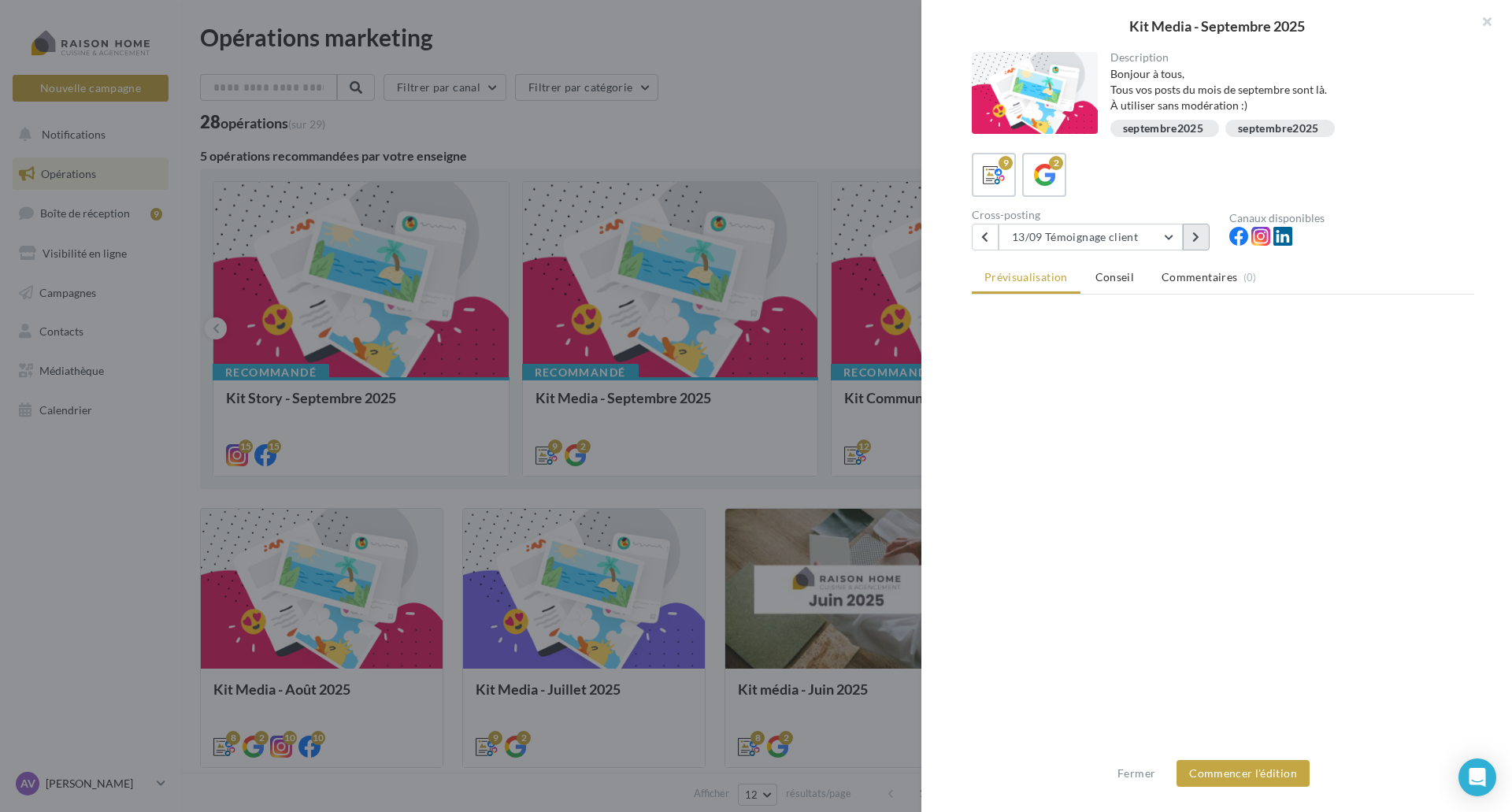
click at [1196, 245] on button at bounding box center [1196, 236] width 27 height 27
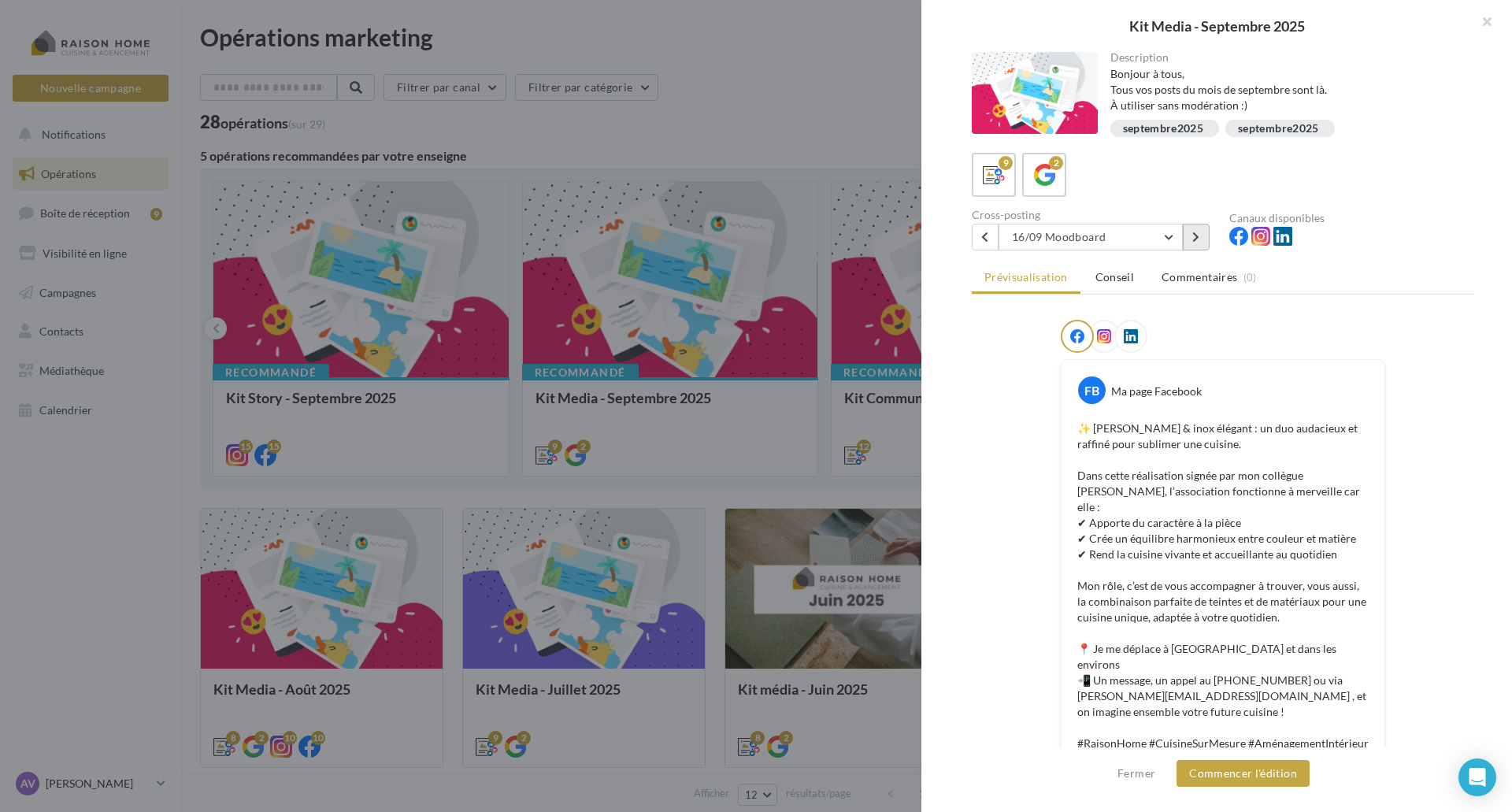
click at [1196, 244] on button at bounding box center [1196, 236] width 27 height 27
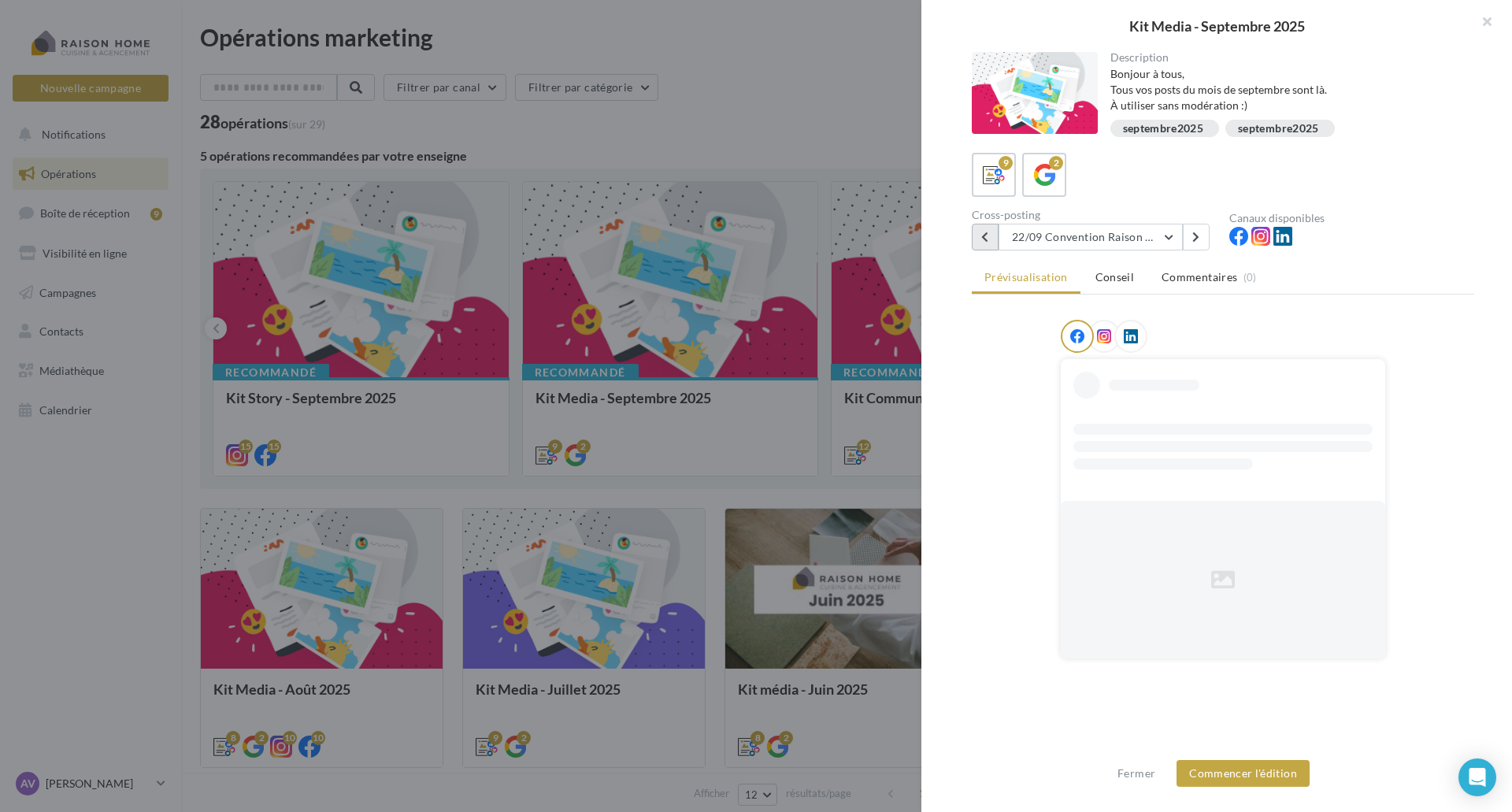
click at [986, 233] on icon at bounding box center [984, 237] width 7 height 11
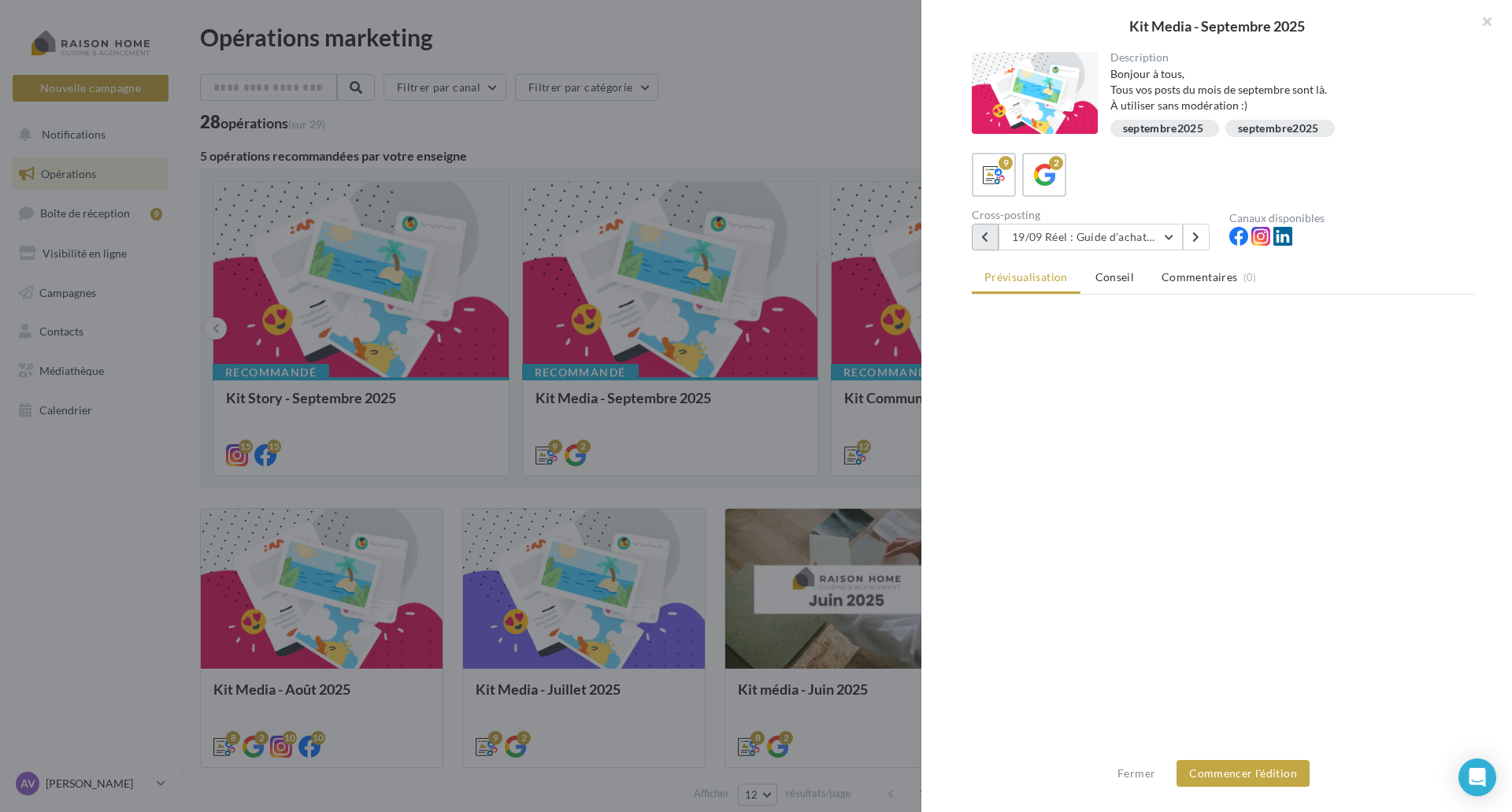
click at [986, 233] on icon at bounding box center [984, 237] width 7 height 11
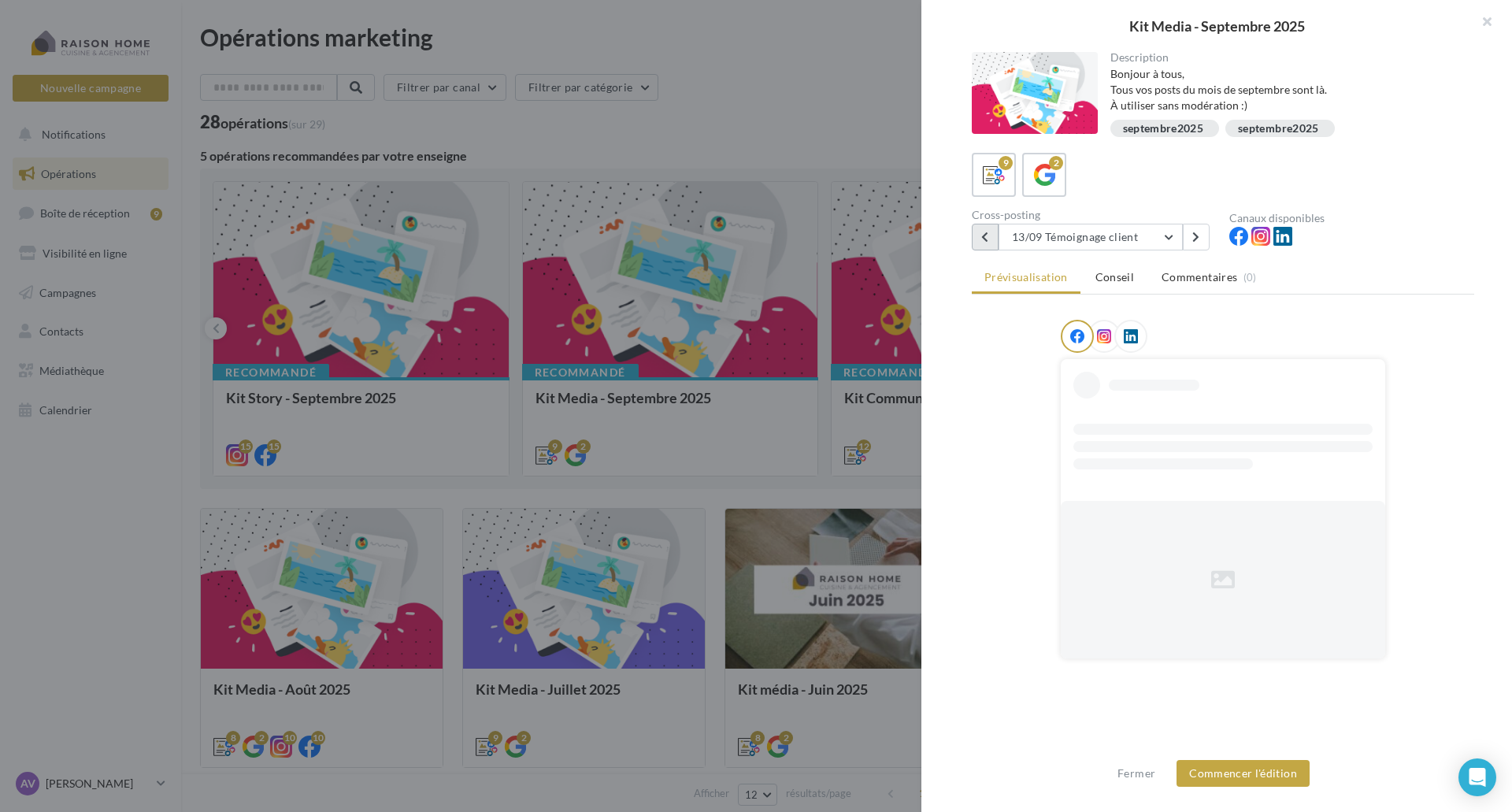
click at [986, 233] on icon at bounding box center [984, 237] width 7 height 11
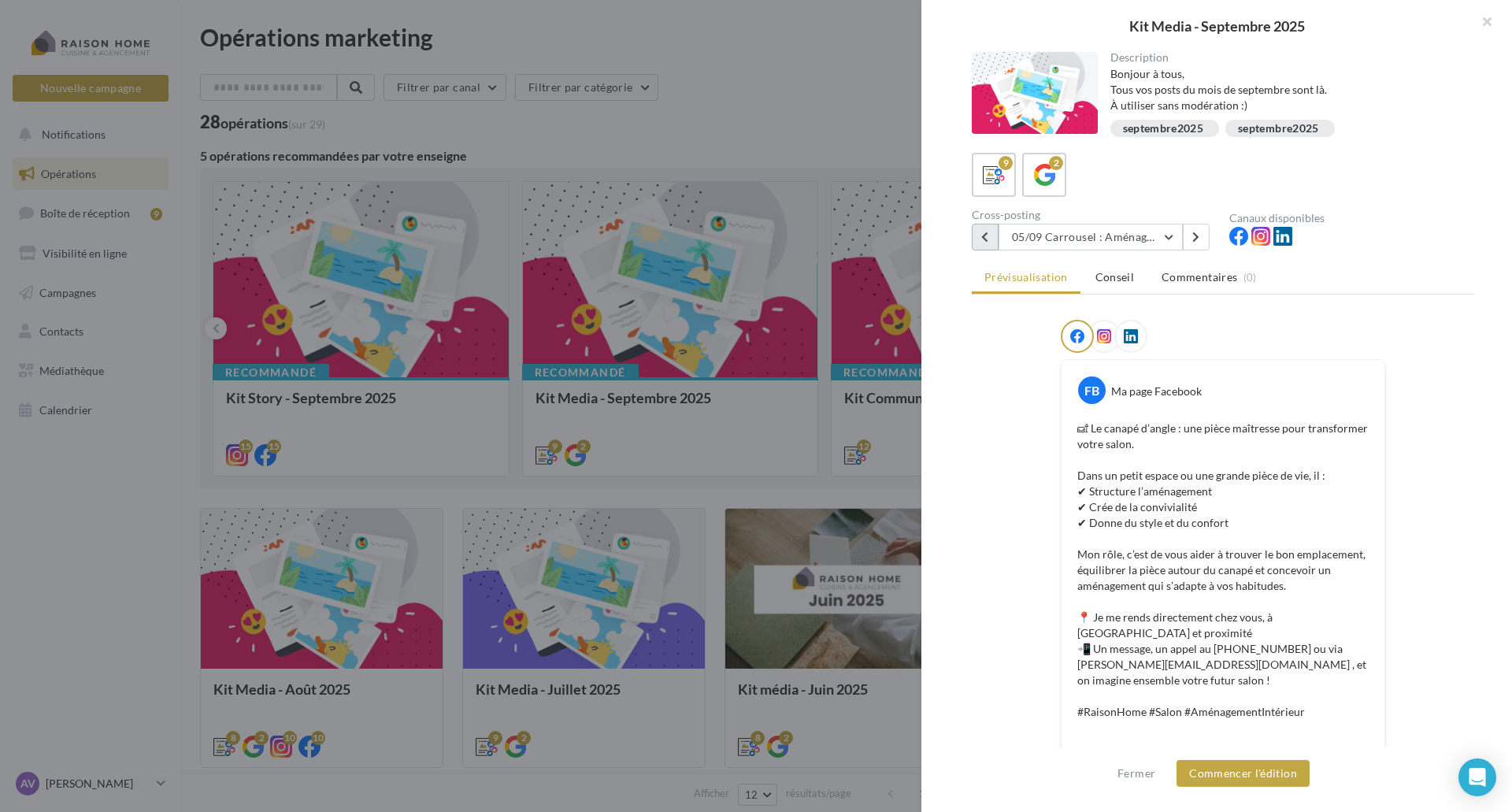
click at [986, 233] on icon at bounding box center [984, 237] width 7 height 11
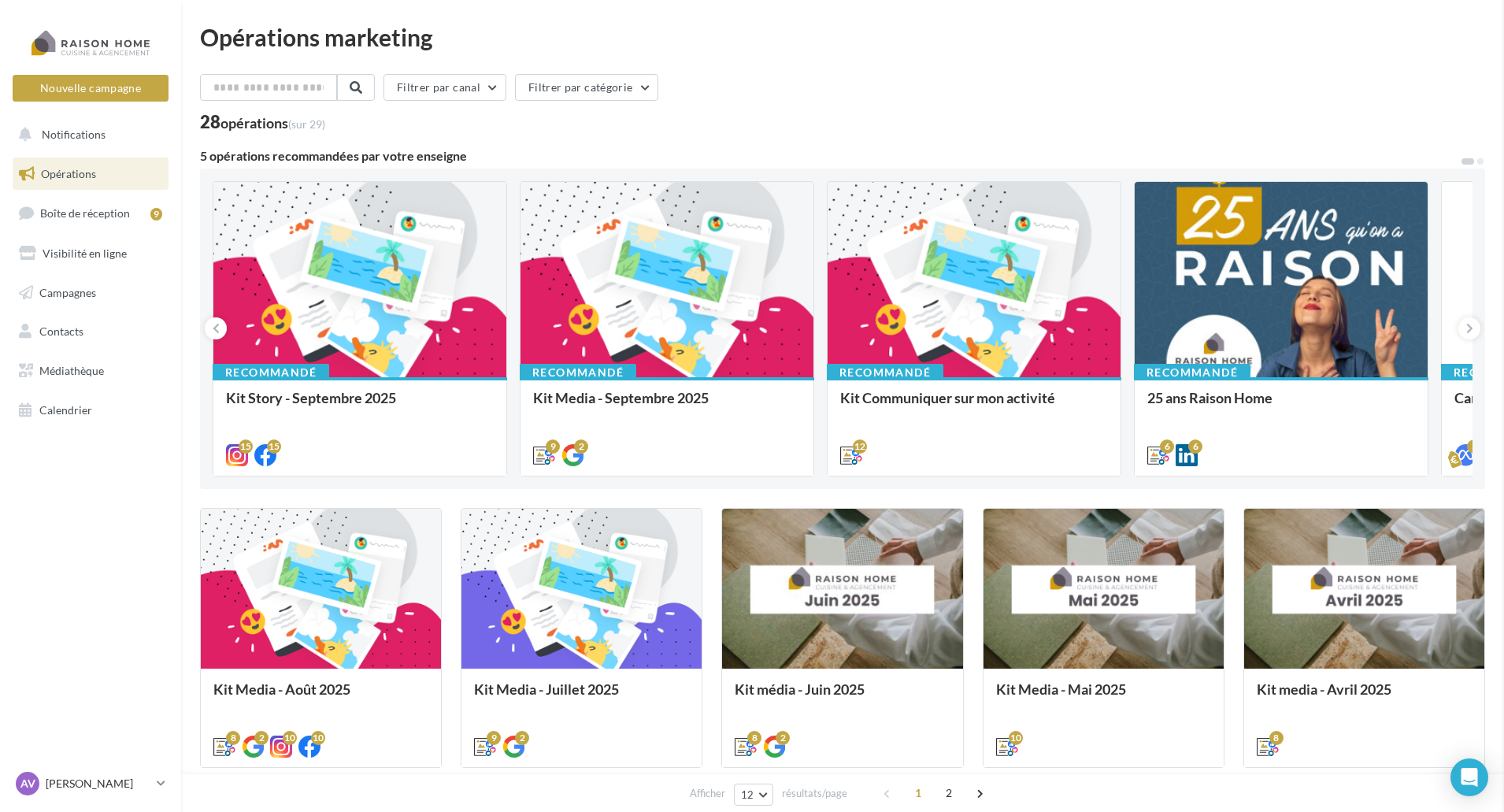
click at [1471, 332] on icon at bounding box center [1470, 328] width 7 height 16
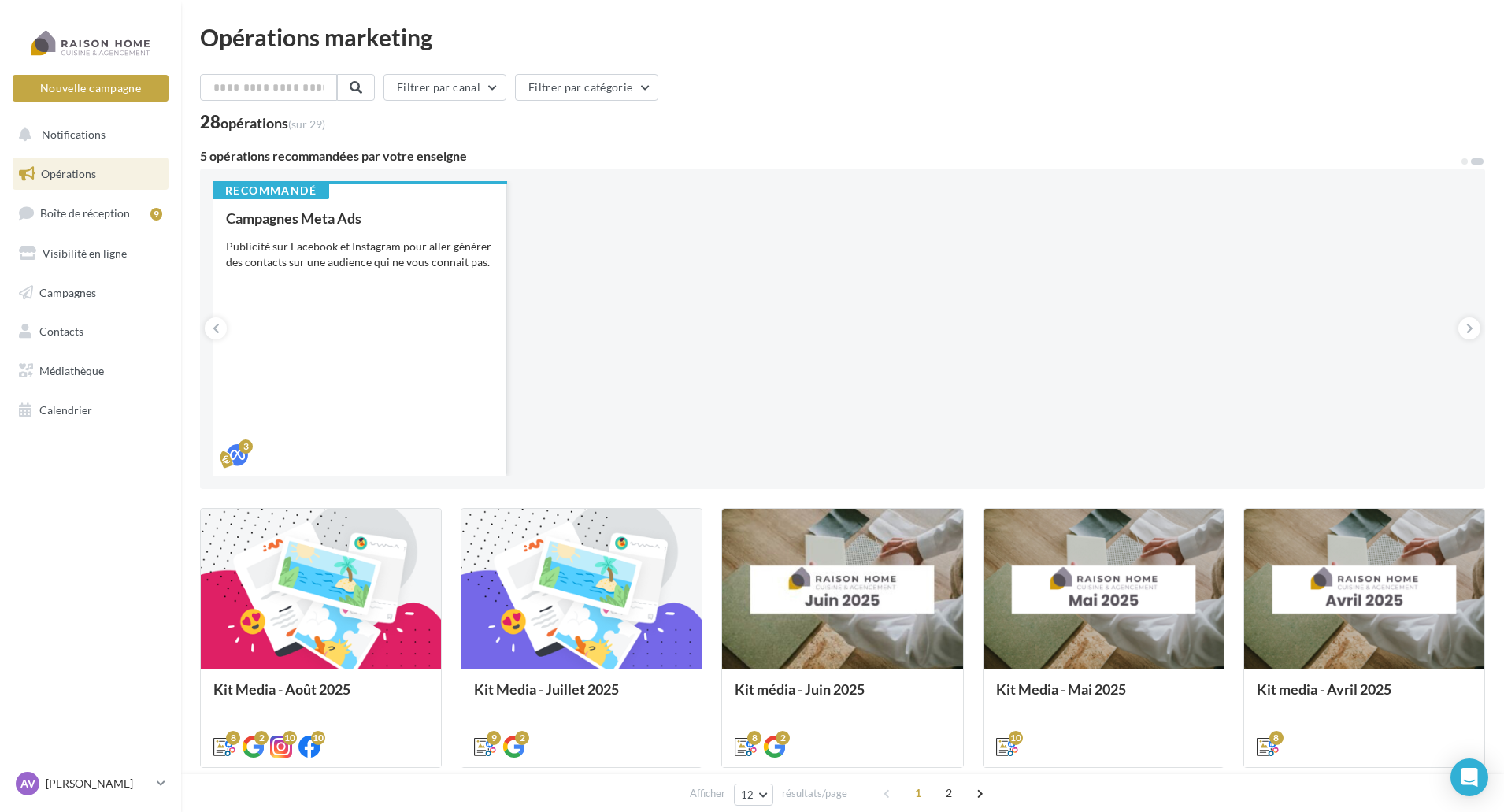
click at [361, 326] on div "Campagnes Meta Ads Publicité sur Facebook et Instagram pour aller générer des c…" at bounding box center [360, 336] width 268 height 251
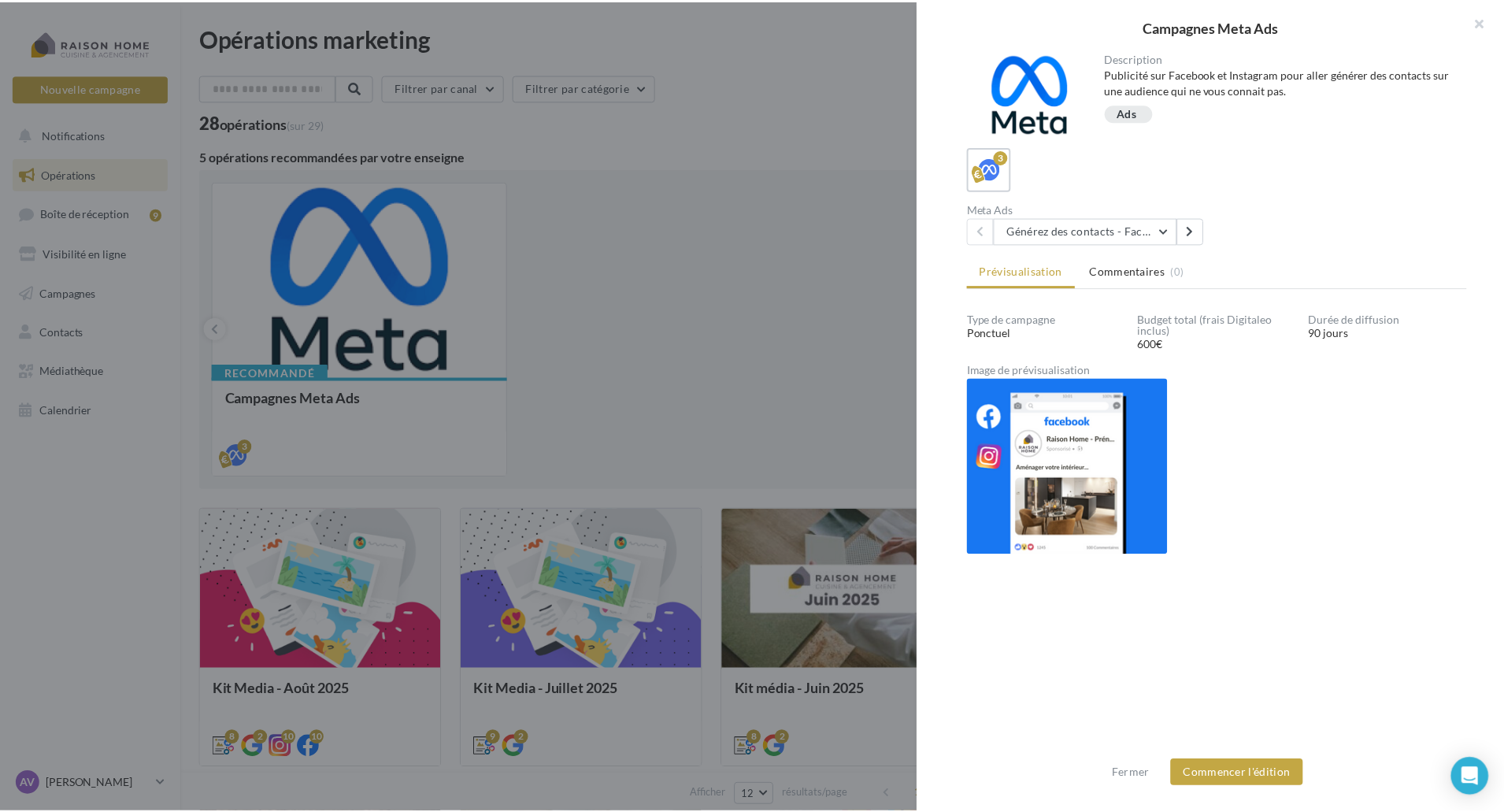
scroll to position [2, 0]
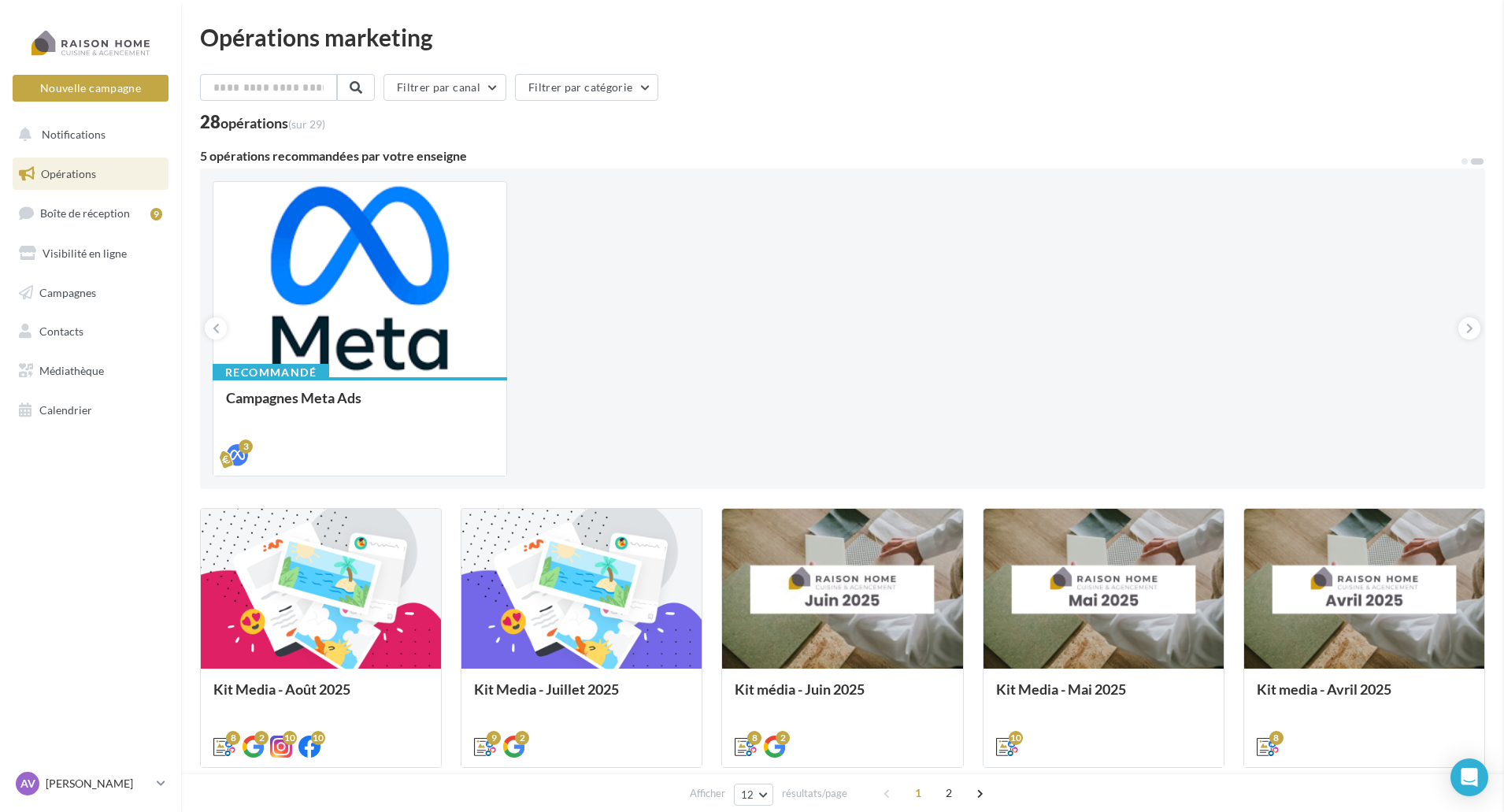
click at [217, 326] on icon at bounding box center [216, 328] width 7 height 16
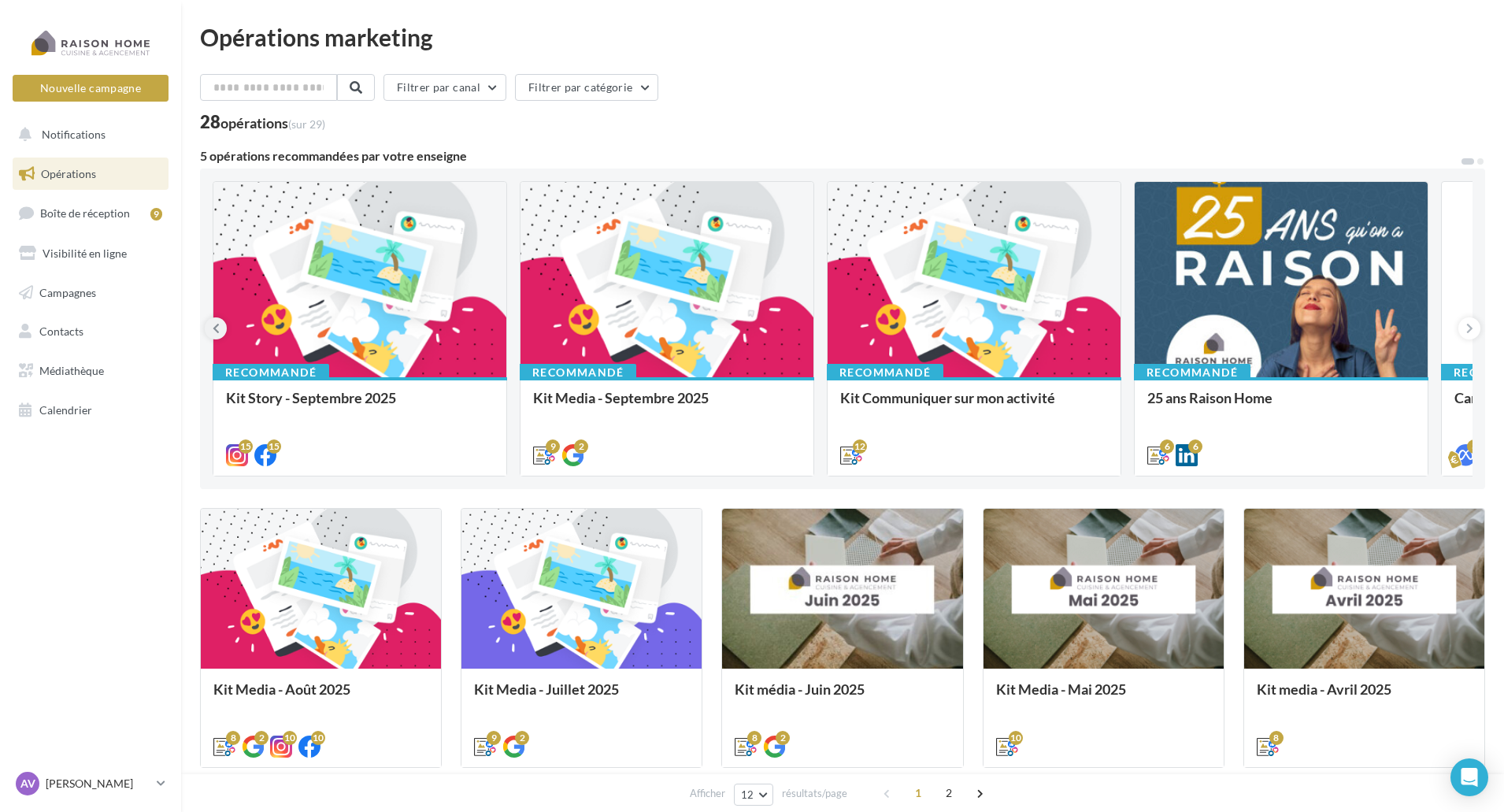
click at [217, 326] on icon at bounding box center [216, 328] width 7 height 16
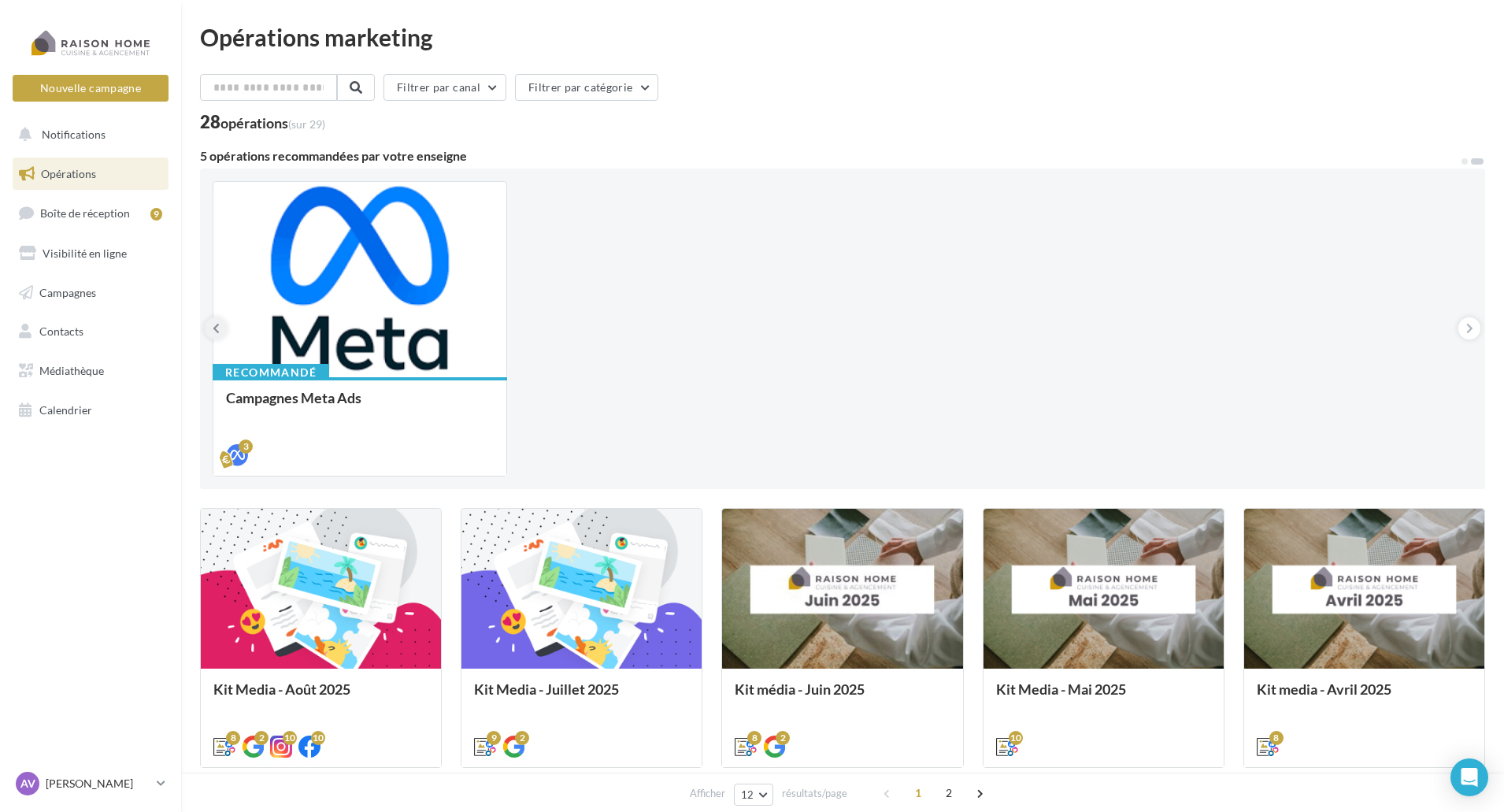
click at [212, 328] on icon at bounding box center [216, 328] width 7 height 16
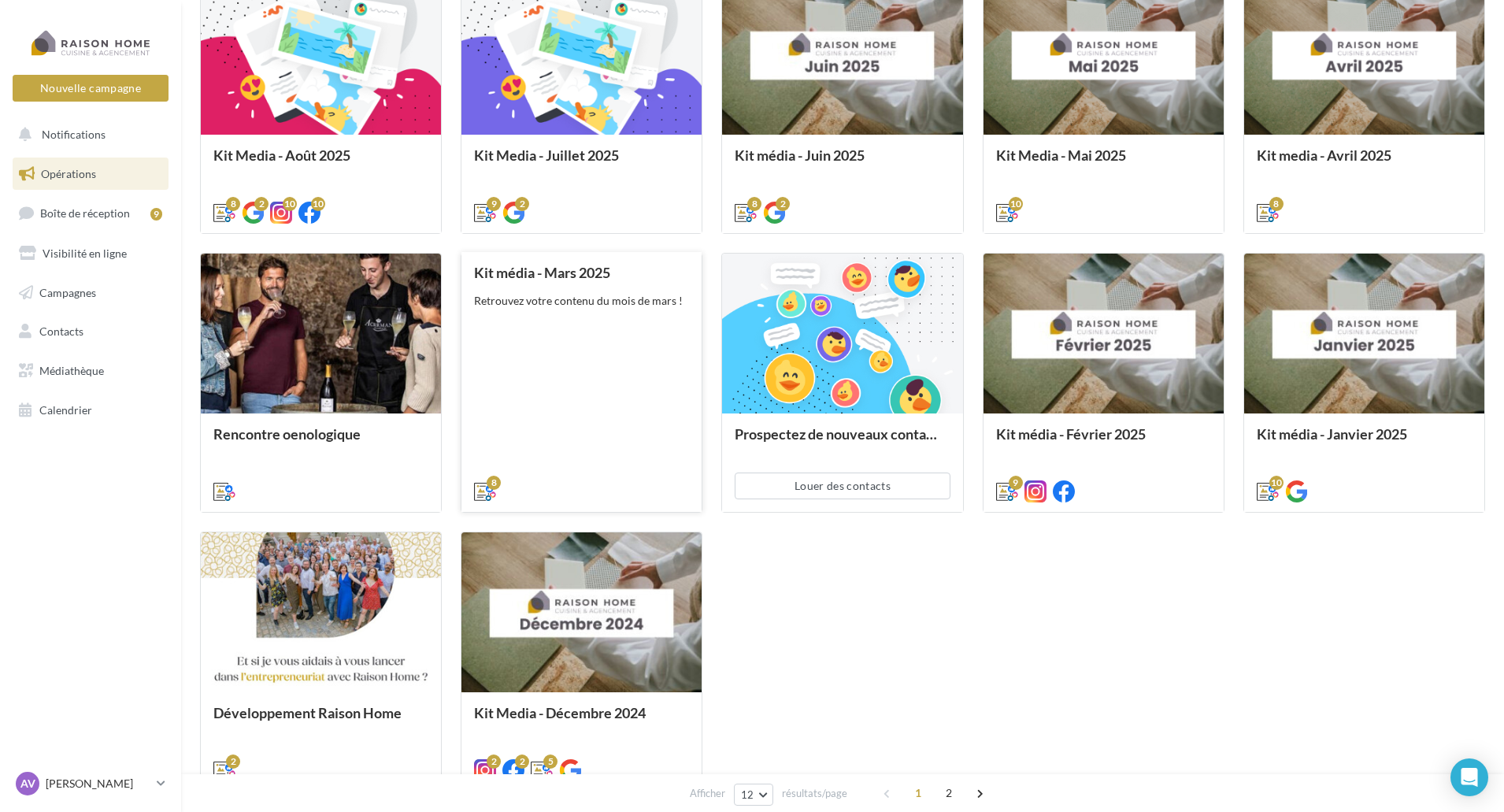
scroll to position [551, 0]
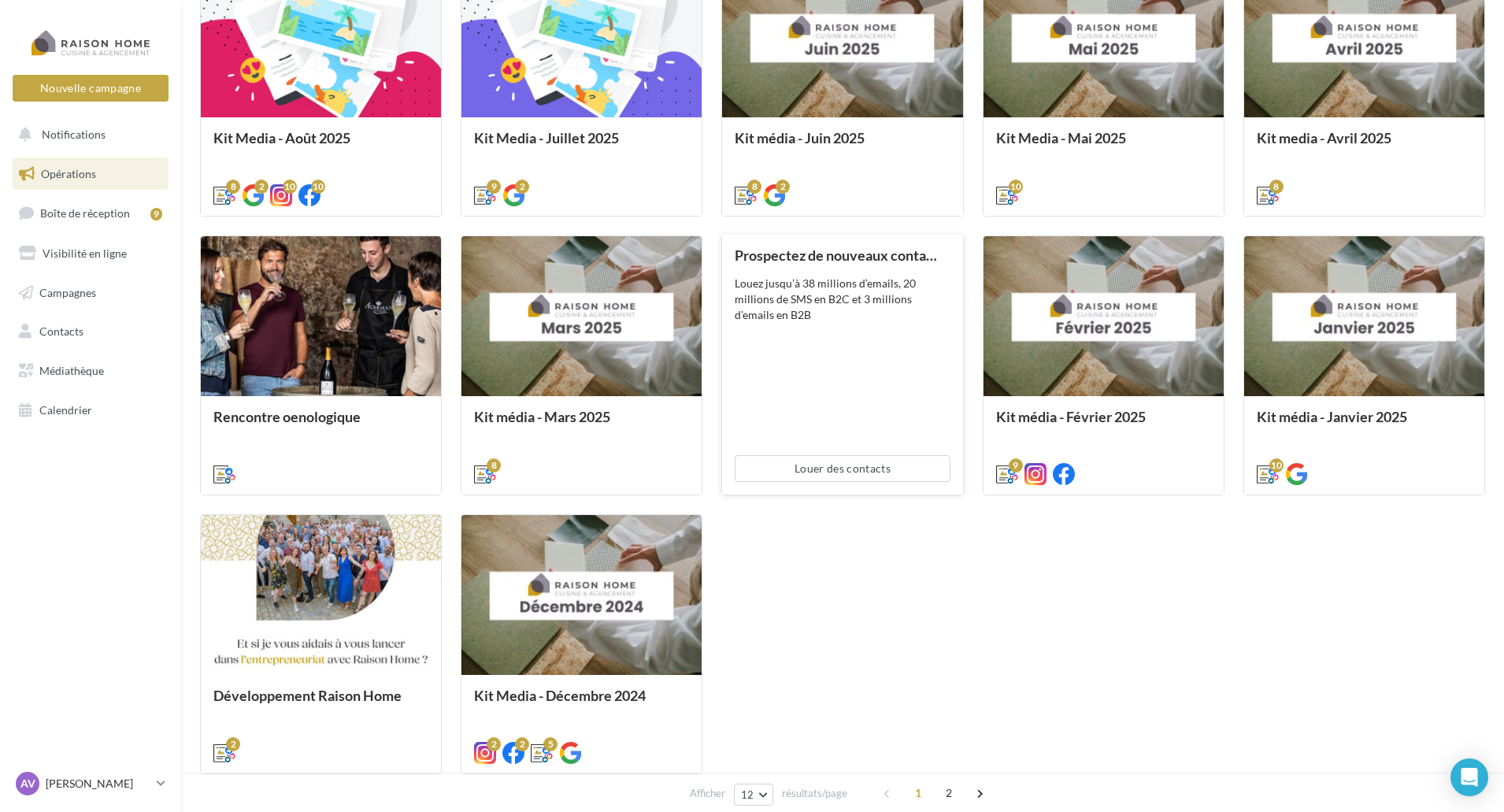
click at [863, 438] on div "Prospectez de nouveaux contacts Louez jusqu’à 38 millions d’emails, 20 millions…" at bounding box center [842, 364] width 215 height 233
